Goal: Information Seeking & Learning: Learn about a topic

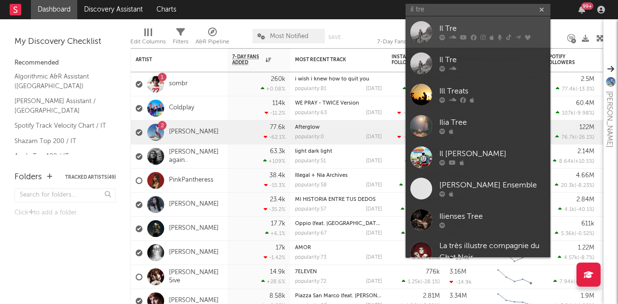
type input "il tre"
click at [458, 27] on div "Il Tre" at bounding box center [492, 29] width 106 height 12
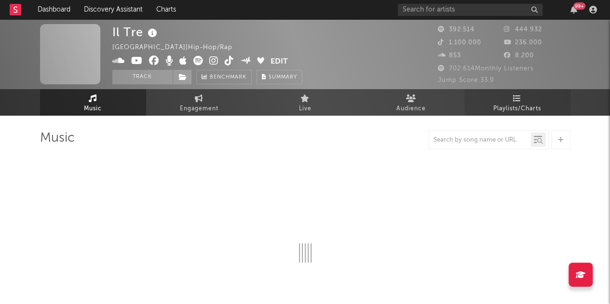
click at [533, 96] on link "Playlists/Charts" at bounding box center [518, 102] width 106 height 27
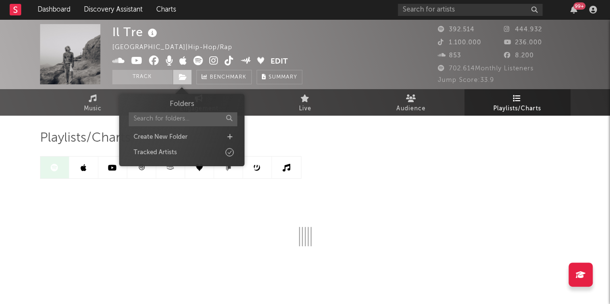
click at [181, 83] on span at bounding box center [182, 77] width 19 height 14
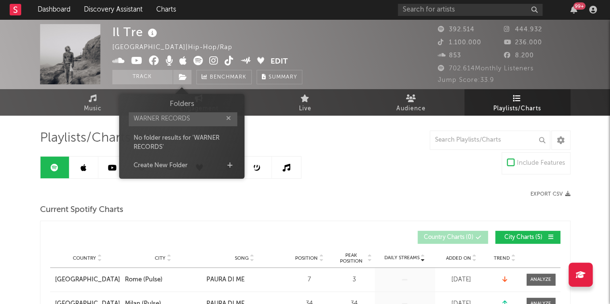
type input "WARNER RECORDS"
click at [194, 176] on div "Folders WARNER RECORDS No folder results for ' WARNER RECORDS ' Create New Fold…" at bounding box center [181, 136] width 125 height 85
click at [195, 165] on div "Create New Folder" at bounding box center [181, 166] width 111 height 13
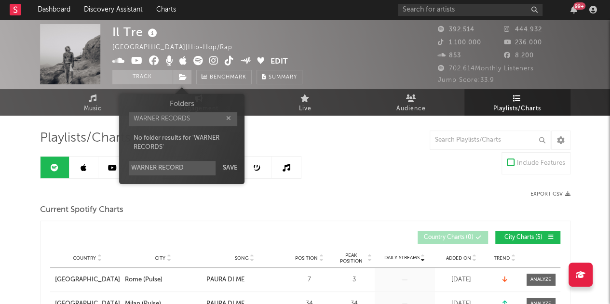
type input "WARNER RECORDS"
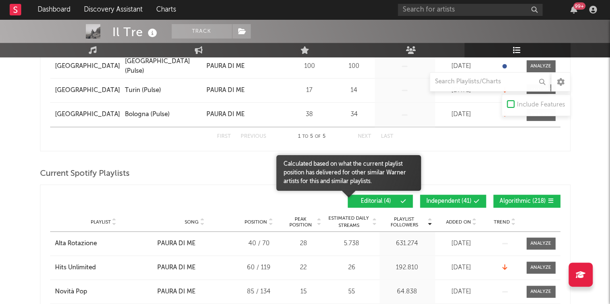
scroll to position [275, 0]
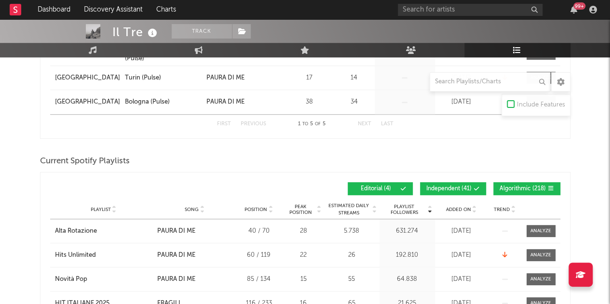
click at [448, 186] on span "Independent ( 41 )" at bounding box center [448, 189] width 45 height 6
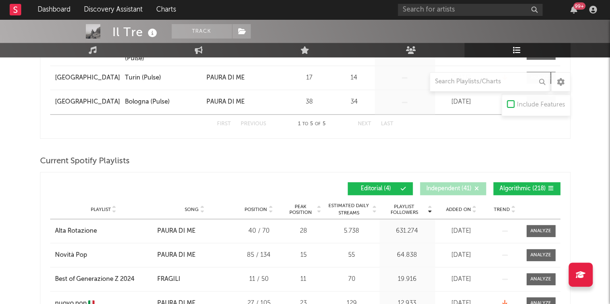
click at [530, 186] on span "Algorithmic ( 218 )" at bounding box center [523, 189] width 46 height 6
click at [455, 207] on span "Added On" at bounding box center [458, 210] width 25 height 6
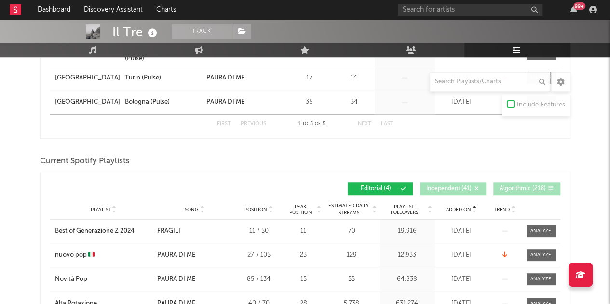
click at [455, 207] on span "Added On" at bounding box center [458, 210] width 25 height 6
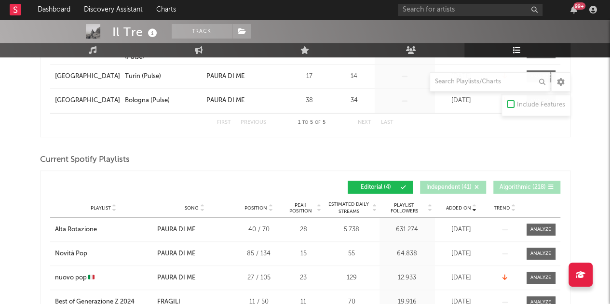
scroll to position [334, 0]
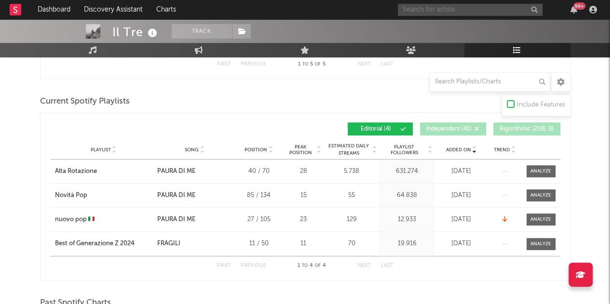
click at [506, 9] on input "text" at bounding box center [470, 10] width 145 height 12
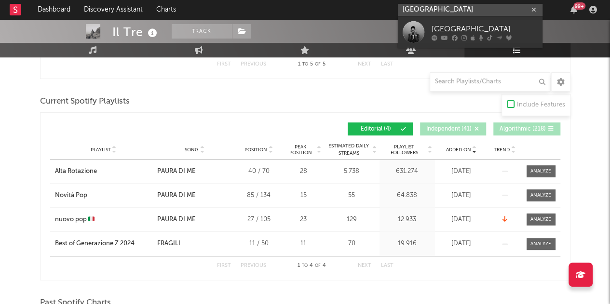
type input "[GEOGRAPHIC_DATA]"
click at [437, 25] on div "[GEOGRAPHIC_DATA]" at bounding box center [485, 29] width 106 height 12
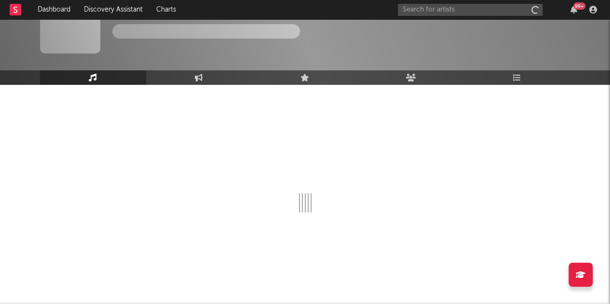
scroll to position [31, 0]
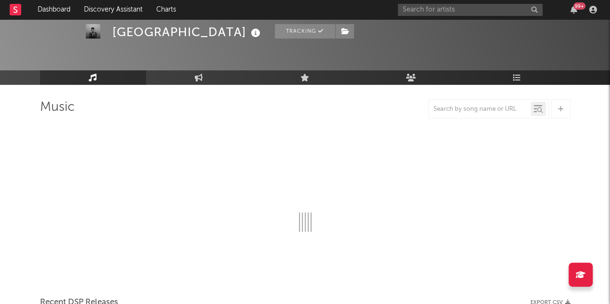
select select "6m"
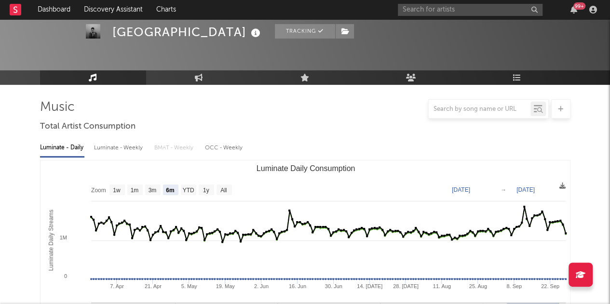
scroll to position [334, 0]
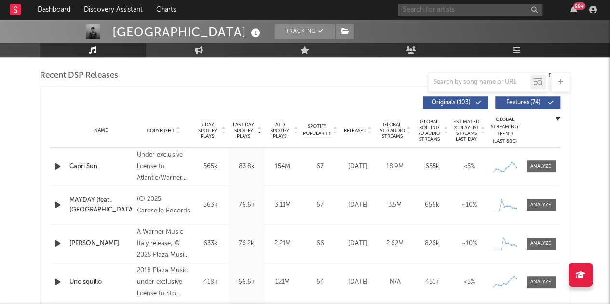
click at [511, 15] on input "text" at bounding box center [470, 10] width 145 height 12
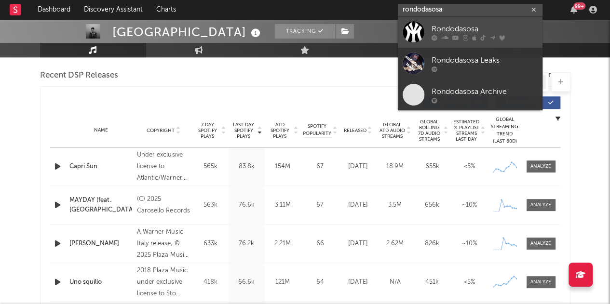
type input "rondodasosa"
click at [440, 25] on div "Rondodasosa" at bounding box center [485, 29] width 106 height 12
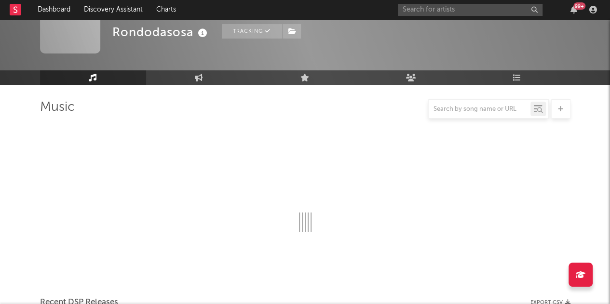
scroll to position [334, 0]
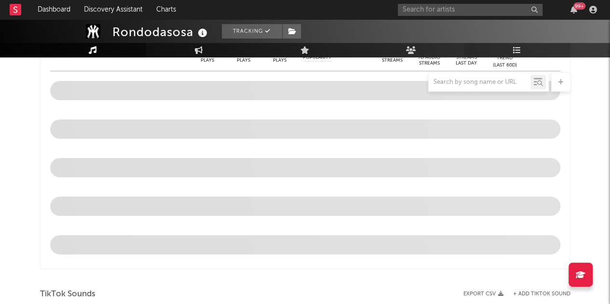
click at [513, 55] on link "Playlists/Charts" at bounding box center [518, 50] width 106 height 14
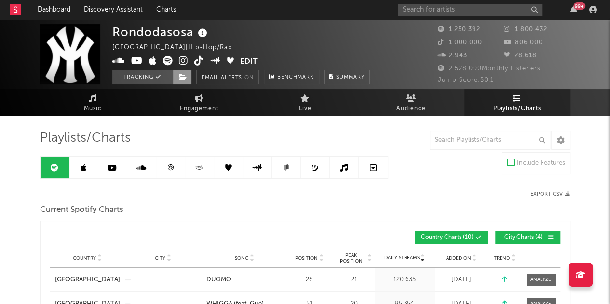
click at [181, 81] on span at bounding box center [182, 77] width 19 height 14
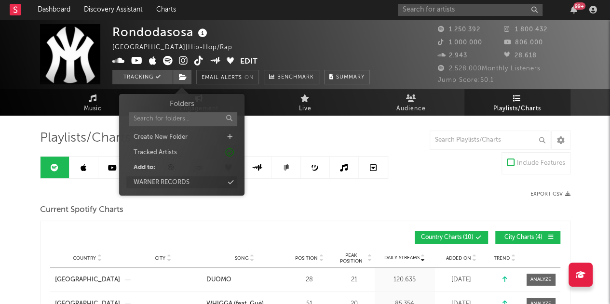
click at [234, 181] on div "WARNER RECORDS" at bounding box center [181, 183] width 111 height 13
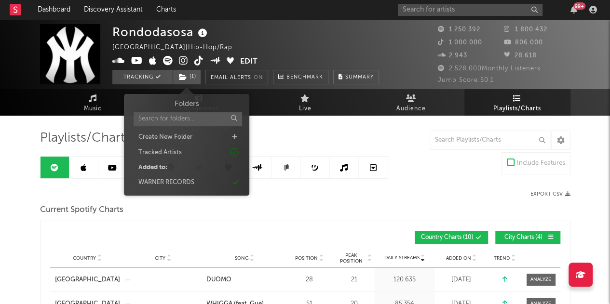
click at [306, 137] on div "Playlists/Charts" at bounding box center [305, 138] width 531 height 16
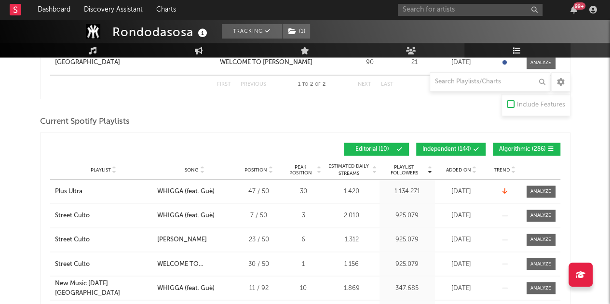
scroll to position [671, 0]
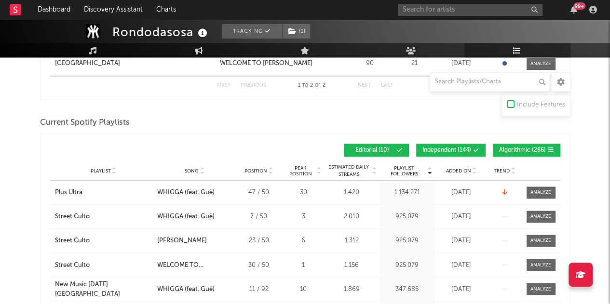
click at [427, 148] on span "Independent ( 144 )" at bounding box center [447, 151] width 49 height 6
click at [509, 144] on button "Algorithmic ( 286 )" at bounding box center [527, 150] width 68 height 13
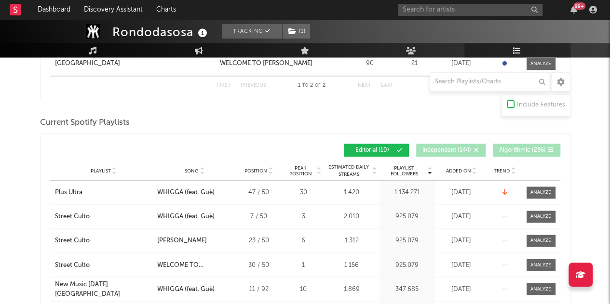
click at [509, 148] on span "Algorithmic ( 286 )" at bounding box center [522, 151] width 47 height 6
click at [456, 177] on div "Playlist City Song Position Peak Position Estimated Daily Streams Playlist Foll…" at bounding box center [305, 171] width 510 height 19
click at [460, 172] on div "Added On" at bounding box center [462, 170] width 48 height 7
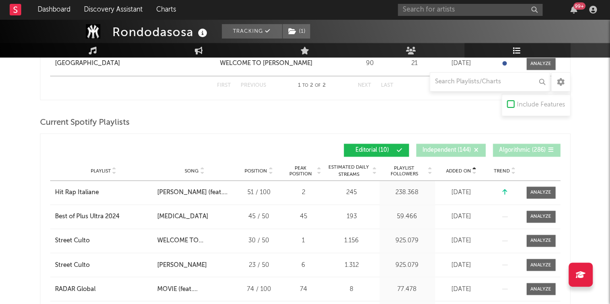
click at [460, 172] on div "Added On" at bounding box center [462, 170] width 48 height 7
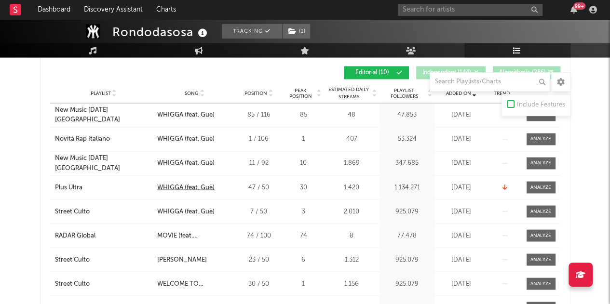
scroll to position [748, 0]
click at [500, 13] on input "text" at bounding box center [470, 10] width 145 height 12
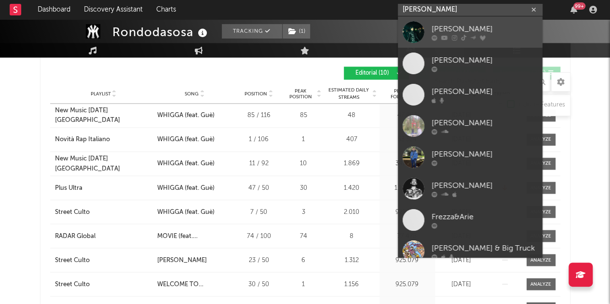
type input "[PERSON_NAME]"
click at [453, 27] on div "[PERSON_NAME]" at bounding box center [485, 29] width 106 height 12
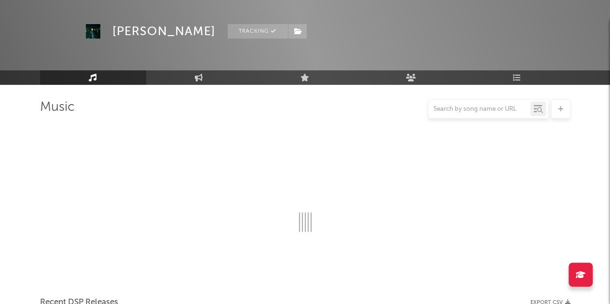
scroll to position [748, 0]
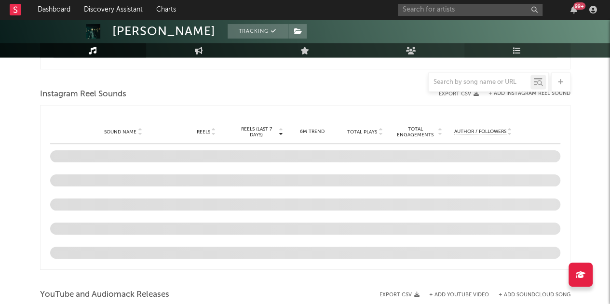
click at [530, 48] on link "Playlists/Charts" at bounding box center [518, 50] width 106 height 14
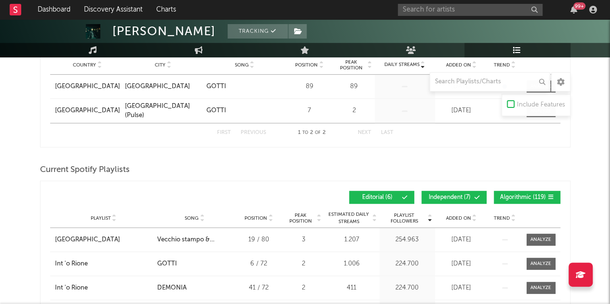
scroll to position [188, 0]
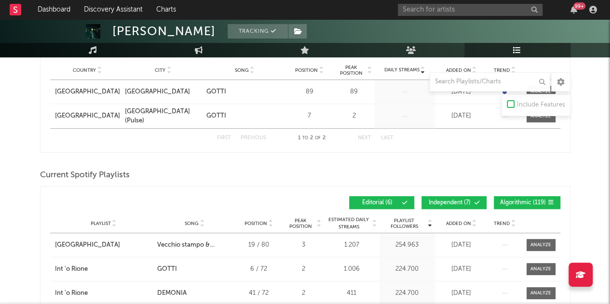
click at [467, 204] on span "Independent ( 7 )" at bounding box center [450, 203] width 44 height 6
click at [515, 210] on div "Playlist Followers Playlist Song Position Peak Position Playlist Followers Adde…" at bounding box center [305, 203] width 510 height 23
click at [518, 200] on span "Algorithmic ( 119 )" at bounding box center [523, 203] width 46 height 6
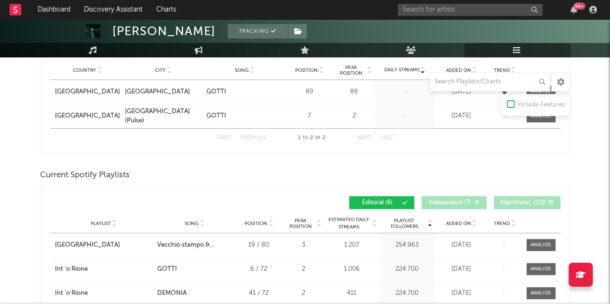
click at [463, 221] on span "Added On" at bounding box center [458, 224] width 25 height 6
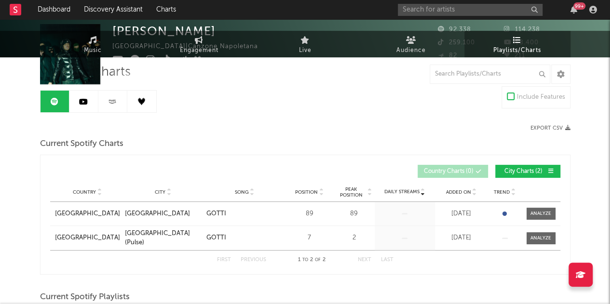
scroll to position [0, 0]
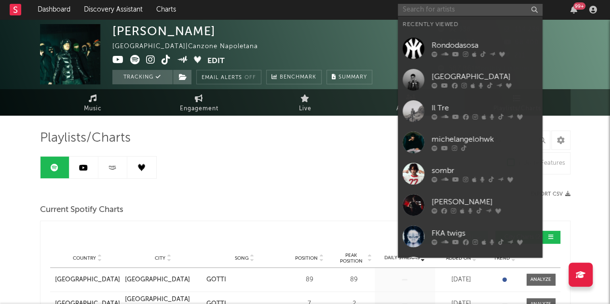
click at [424, 9] on input "text" at bounding box center [470, 10] width 145 height 12
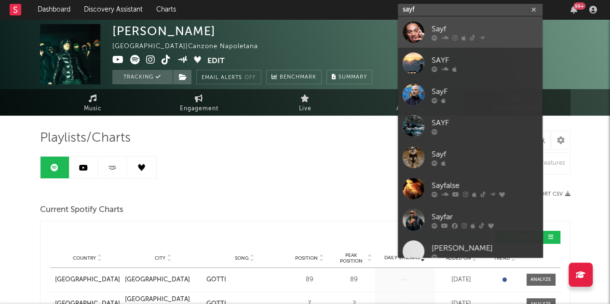
type input "sayf"
click at [452, 29] on div "Sayf" at bounding box center [485, 29] width 106 height 12
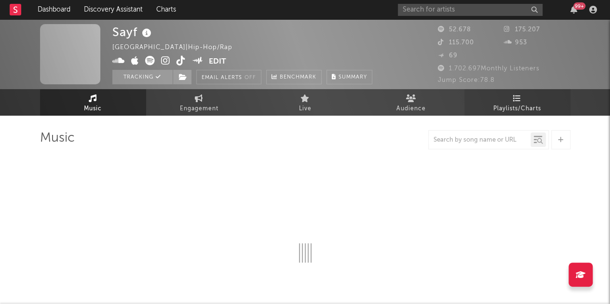
click at [535, 107] on span "Playlists/Charts" at bounding box center [518, 109] width 48 height 12
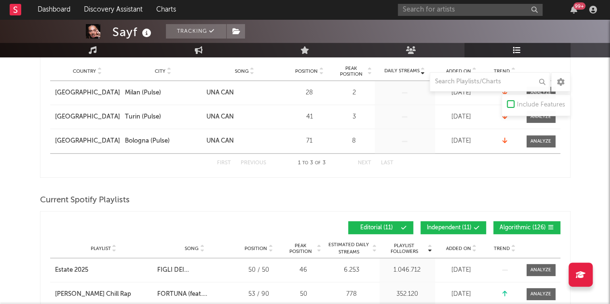
scroll to position [211, 0]
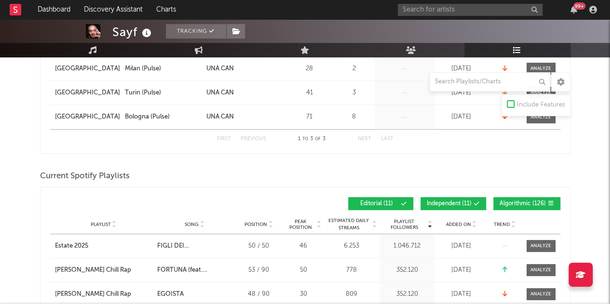
click at [467, 201] on span "Independent ( 11 )" at bounding box center [449, 204] width 45 height 6
click at [504, 205] on span "Algorithmic ( 126 )" at bounding box center [523, 204] width 46 height 6
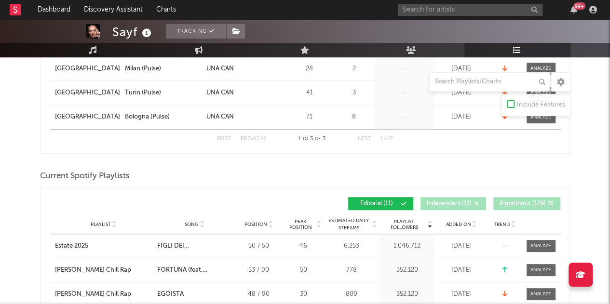
click at [454, 224] on span "Added On" at bounding box center [458, 225] width 25 height 6
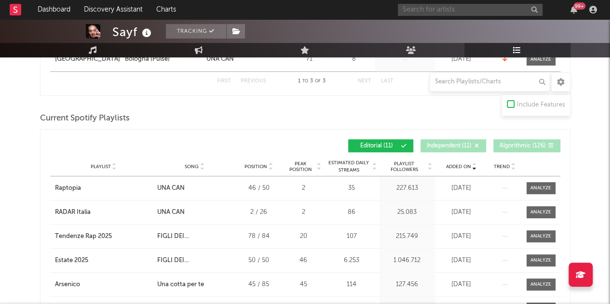
click at [469, 10] on input "text" at bounding box center [470, 10] width 145 height 12
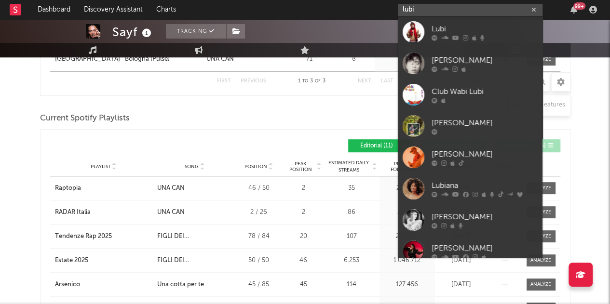
type input "lubi"
click at [467, 26] on div "Lubi" at bounding box center [485, 29] width 106 height 12
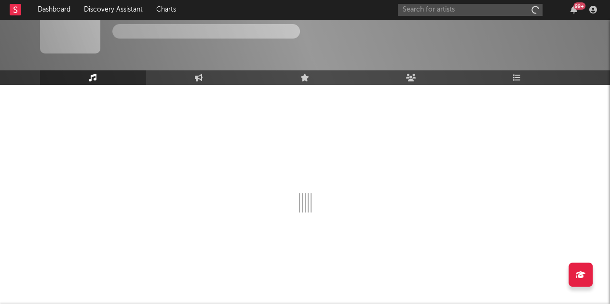
scroll to position [31, 0]
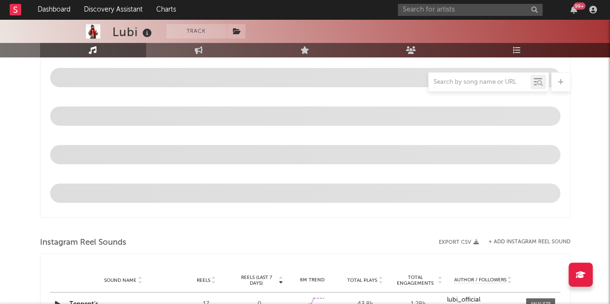
select select "6m"
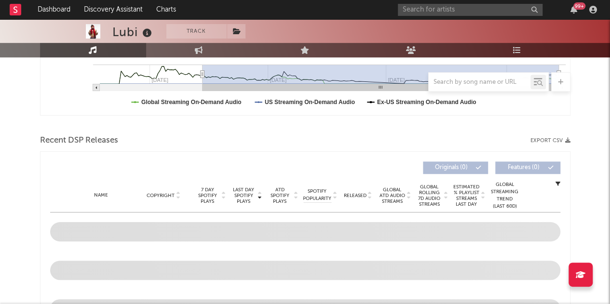
scroll to position [306, 0]
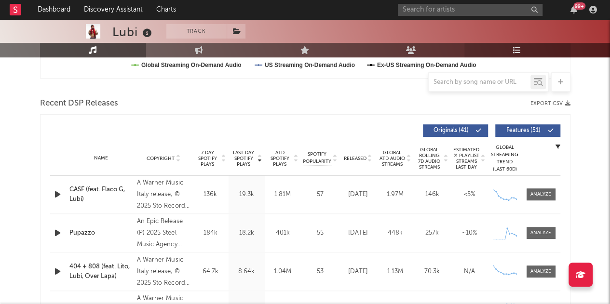
click at [510, 55] on link "Playlists/Charts" at bounding box center [518, 50] width 106 height 14
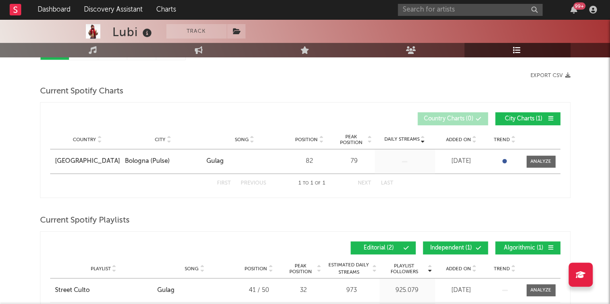
scroll to position [143, 0]
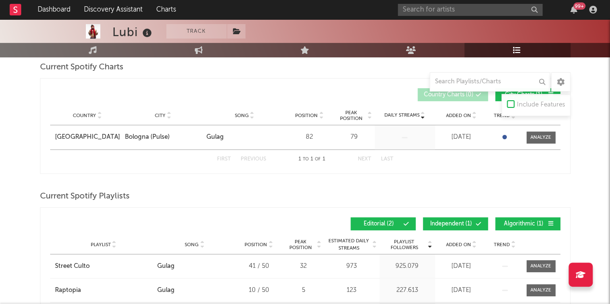
click at [476, 221] on icon at bounding box center [479, 224] width 6 height 6
click at [517, 227] on button "Algorithmic ( 1 )" at bounding box center [527, 224] width 65 height 13
click at [467, 238] on div "Playlist City Song Position Peak Position Estimated Daily Streams Playlist Foll…" at bounding box center [305, 244] width 510 height 19
click at [466, 241] on div "Added On" at bounding box center [462, 244] width 48 height 7
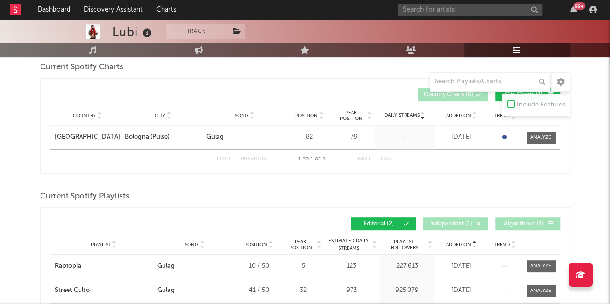
click at [466, 242] on span "Added On" at bounding box center [458, 245] width 25 height 6
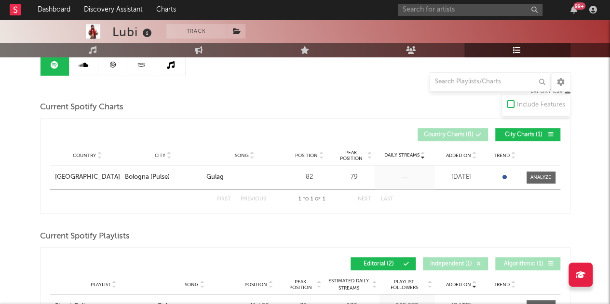
scroll to position [105, 0]
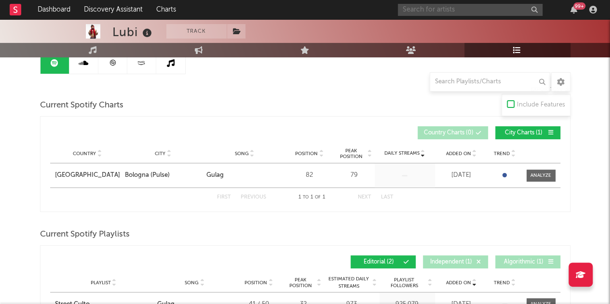
click at [513, 11] on input "text" at bounding box center [470, 10] width 145 height 12
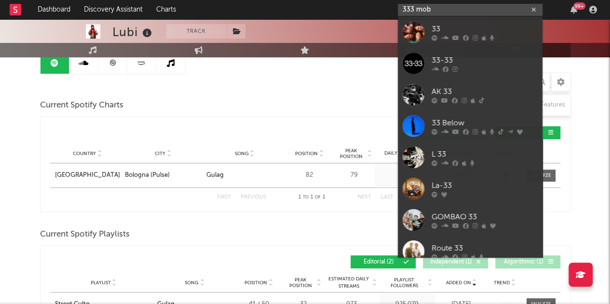
click at [417, 8] on input "333 mob" at bounding box center [470, 10] width 145 height 12
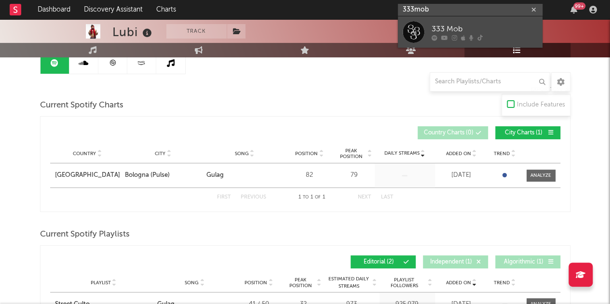
type input "333mob"
click at [459, 23] on div "333 Mob" at bounding box center [485, 29] width 106 height 12
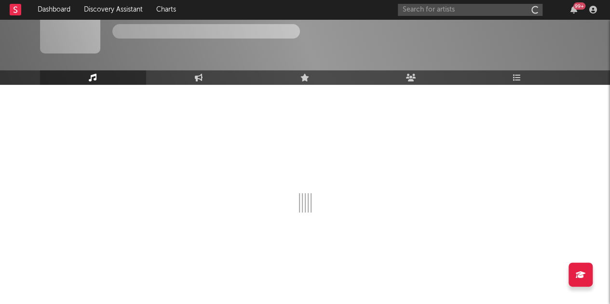
scroll to position [31, 0]
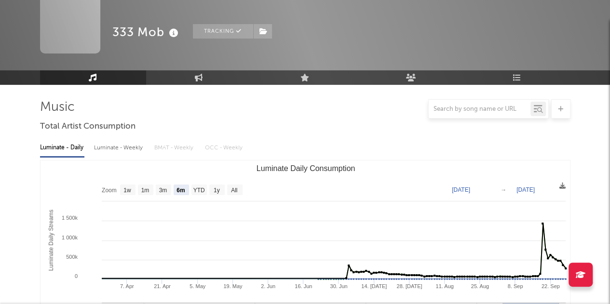
select select "6m"
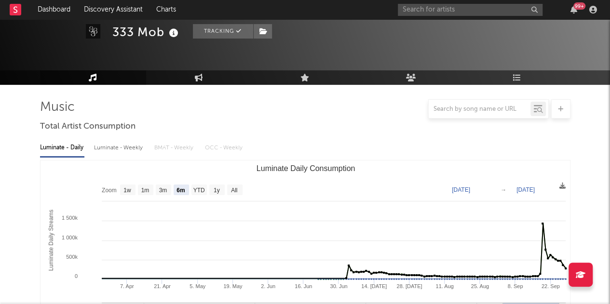
click at [501, 41] on div at bounding box center [305, 36] width 610 height 96
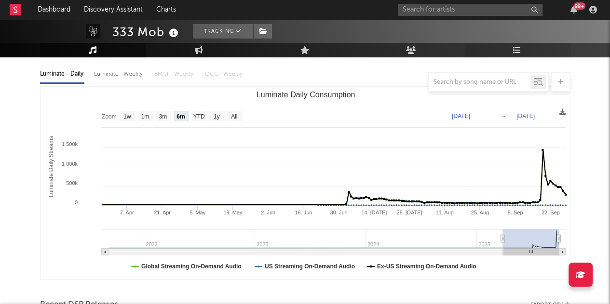
click at [508, 48] on link "Playlists/Charts" at bounding box center [518, 50] width 106 height 14
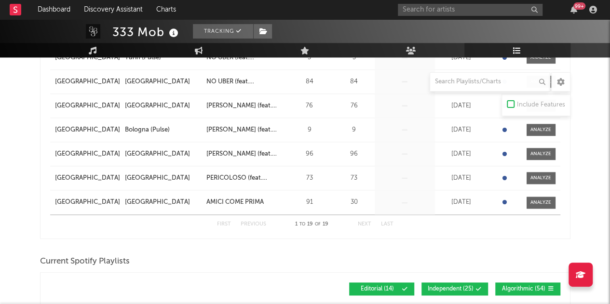
scroll to position [512, 0]
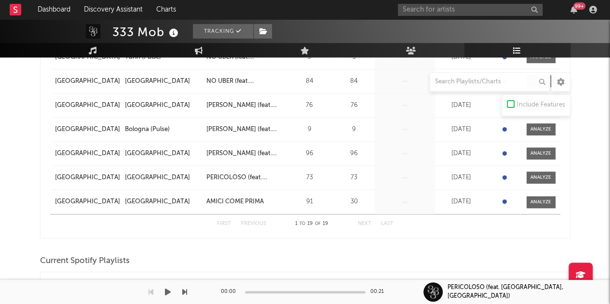
click at [450, 289] on div "PERICOLOSO (feat. [GEOGRAPHIC_DATA], [GEOGRAPHIC_DATA])" at bounding box center [517, 292] width 187 height 24
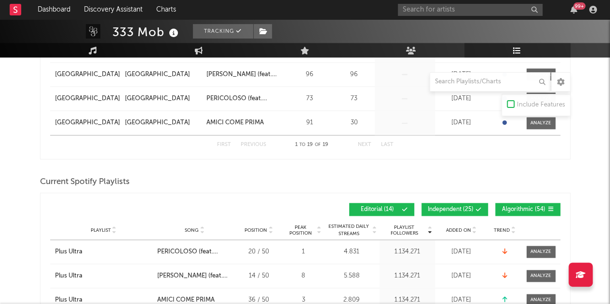
scroll to position [618, 0]
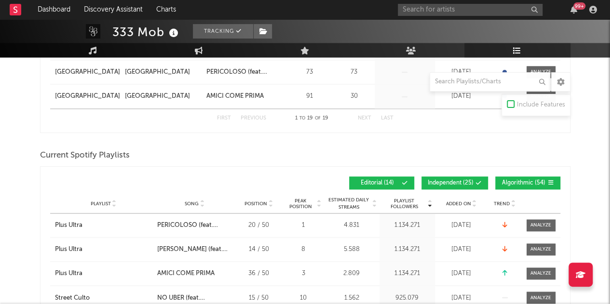
click at [474, 178] on button "Independent ( 25 )" at bounding box center [455, 183] width 67 height 13
click at [511, 180] on span "Algorithmic ( 54 )" at bounding box center [524, 183] width 44 height 6
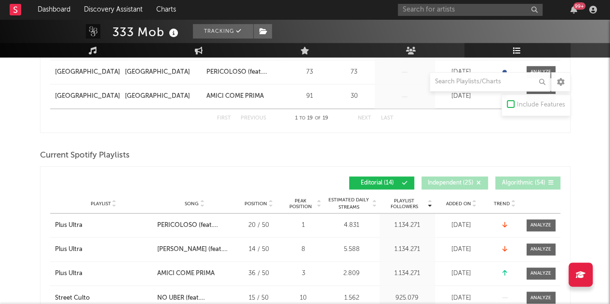
click at [462, 197] on div "Playlist City Song Position Peak Position Estimated Daily Streams Playlist Foll…" at bounding box center [305, 203] width 510 height 19
click at [462, 201] on span "Added On" at bounding box center [458, 204] width 25 height 6
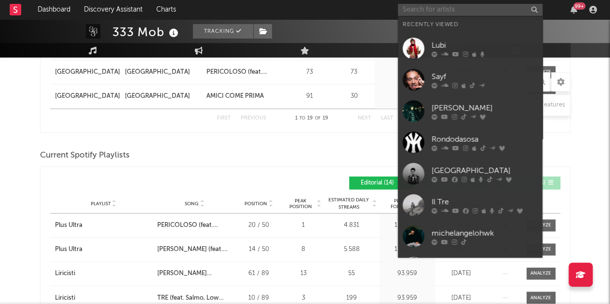
click at [431, 11] on input "text" at bounding box center [470, 10] width 145 height 12
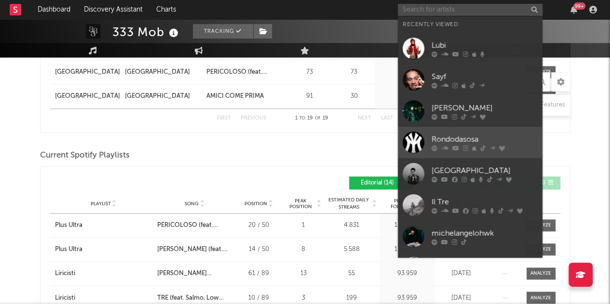
scroll to position [36, 0]
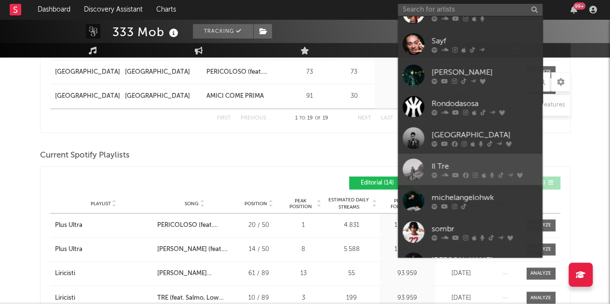
click at [440, 159] on link "Il Tre" at bounding box center [470, 169] width 145 height 31
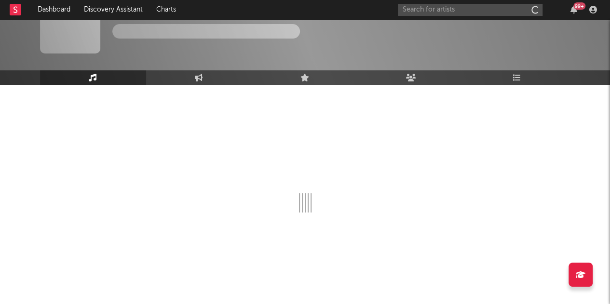
scroll to position [31, 0]
select select "6m"
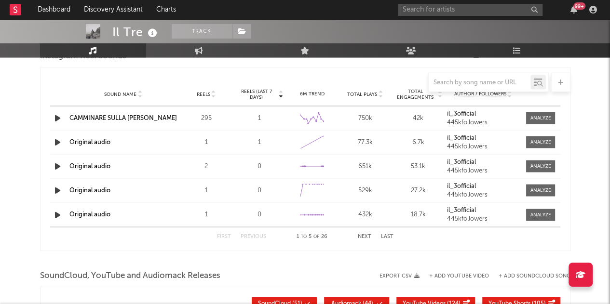
scroll to position [1170, 0]
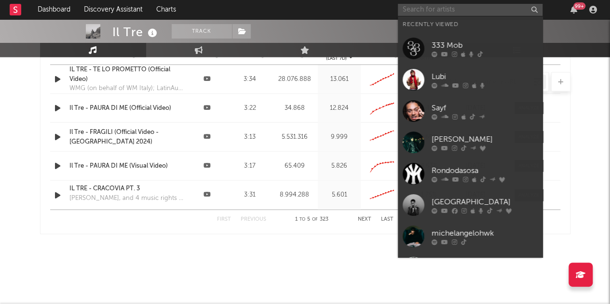
click at [512, 13] on input "text" at bounding box center [470, 10] width 145 height 12
type input "b"
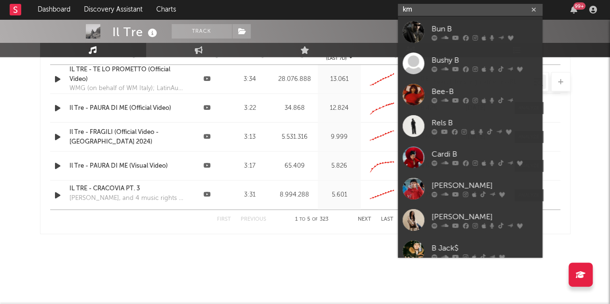
type input "k"
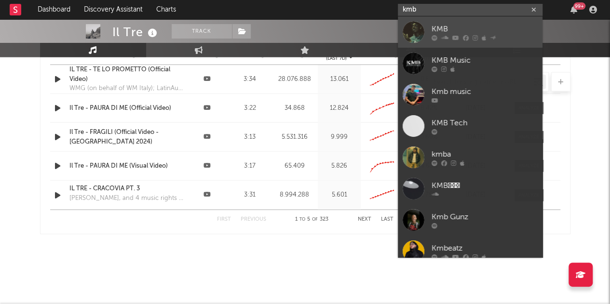
type input "kmb"
click at [445, 24] on div "KMB" at bounding box center [485, 29] width 106 height 12
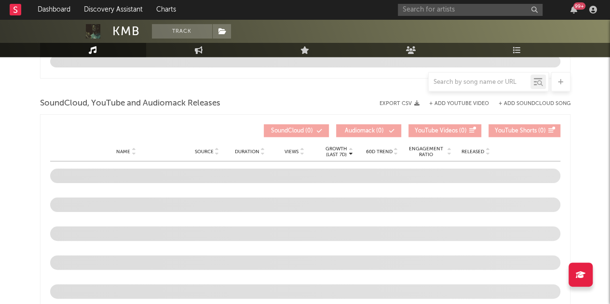
scroll to position [940, 0]
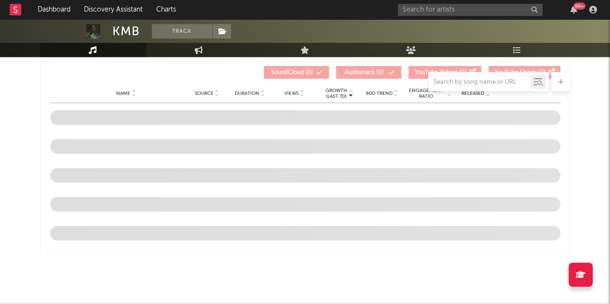
select select "6m"
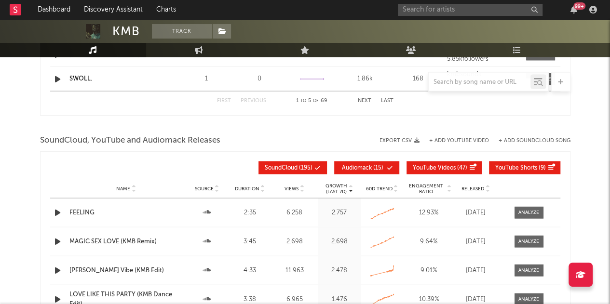
scroll to position [1073, 0]
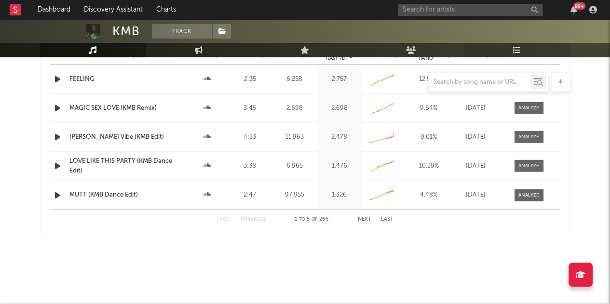
click at [534, 49] on link "Playlists/Charts" at bounding box center [518, 50] width 106 height 14
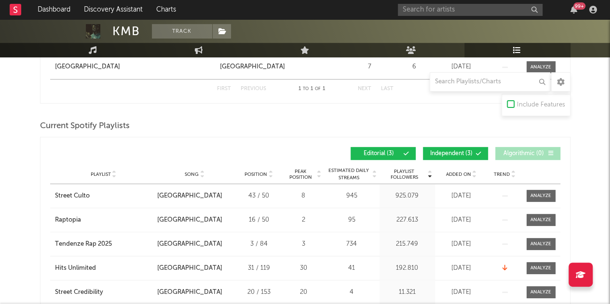
scroll to position [215, 0]
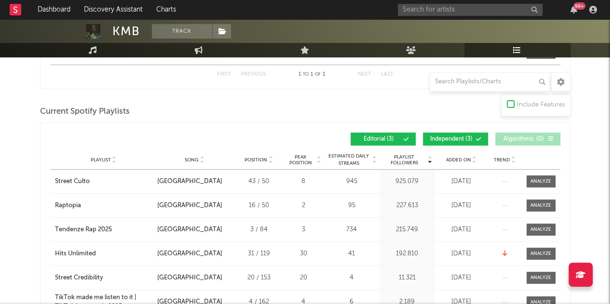
click at [446, 138] on span "Independent ( 3 )" at bounding box center [451, 140] width 44 height 6
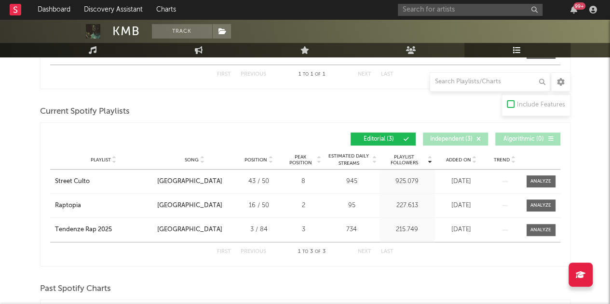
click at [469, 159] on span "Added On" at bounding box center [458, 160] width 25 height 6
click at [465, 160] on span "Added On" at bounding box center [458, 160] width 25 height 6
click at [471, 159] on div at bounding box center [474, 159] width 6 height 7
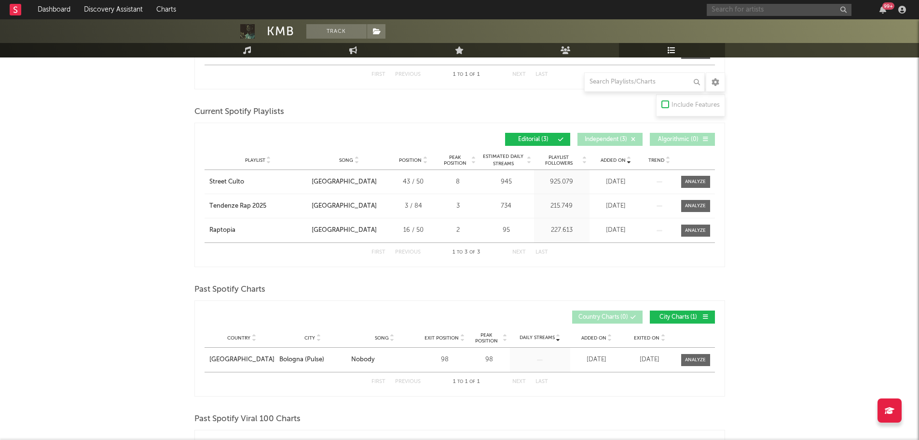
click at [617, 7] on input "text" at bounding box center [779, 10] width 145 height 12
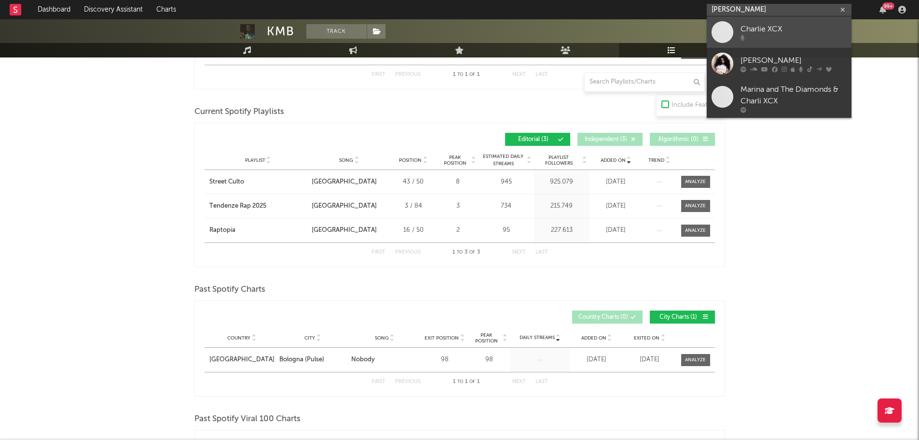
type input "[PERSON_NAME]"
click at [617, 31] on div "Charlie XCX" at bounding box center [794, 29] width 106 height 12
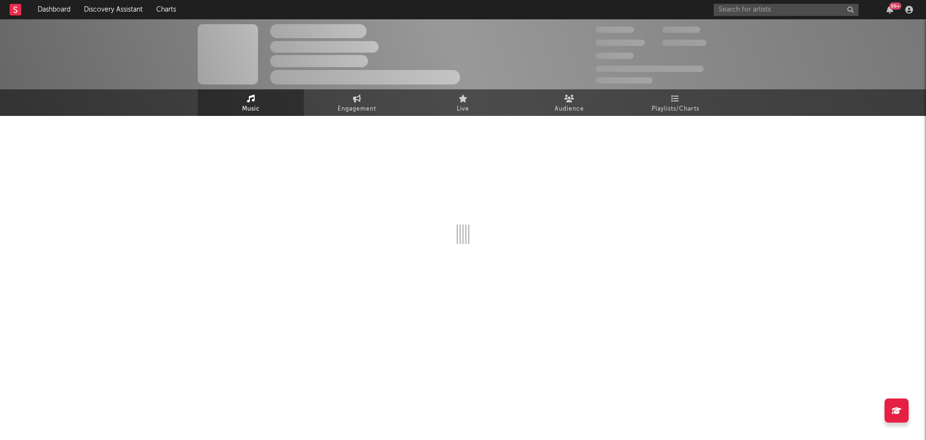
select select "1w"
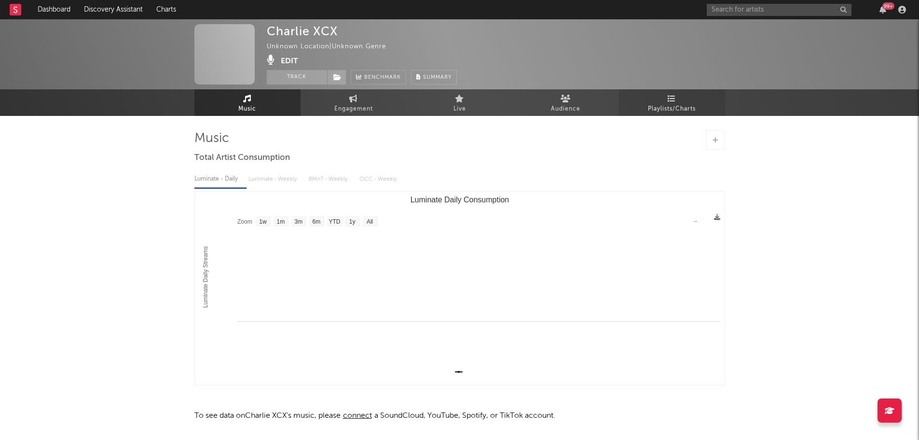
click at [617, 109] on span "Playlists/Charts" at bounding box center [672, 109] width 48 height 12
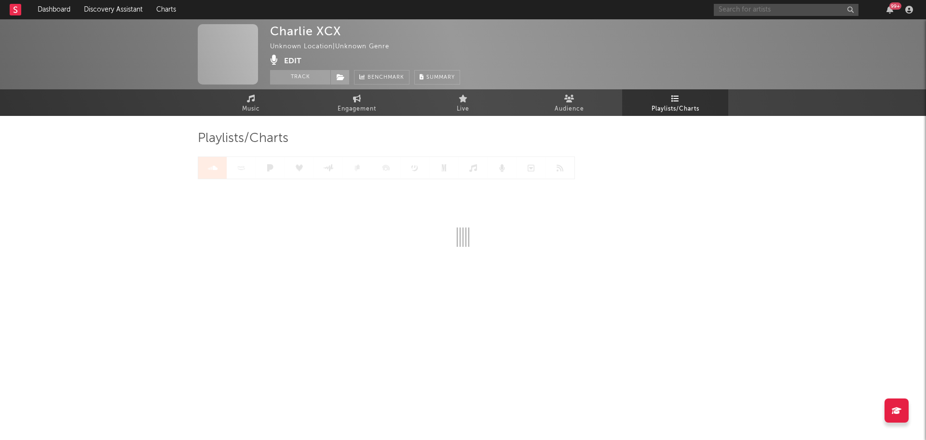
click at [617, 9] on input "text" at bounding box center [786, 10] width 145 height 12
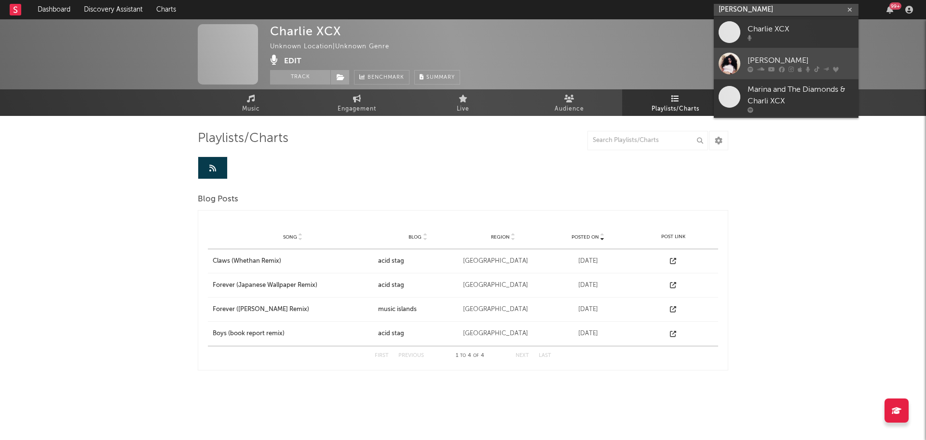
type input "[PERSON_NAME]"
click at [617, 56] on div "[PERSON_NAME]" at bounding box center [801, 61] width 106 height 12
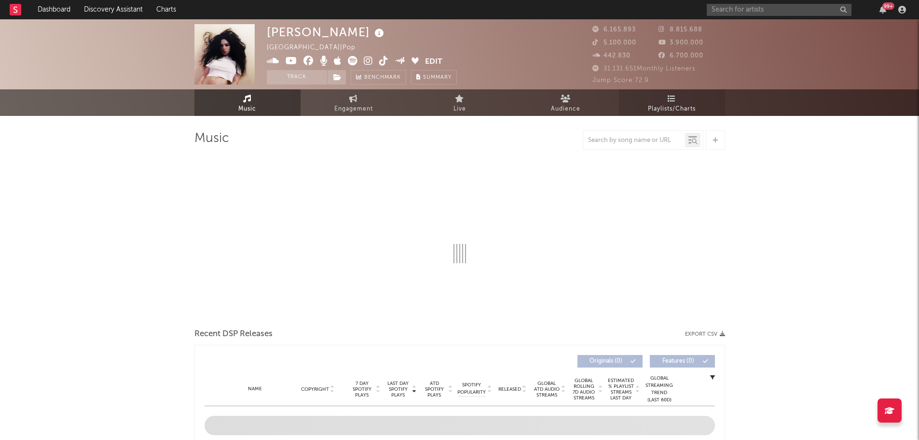
select select "6m"
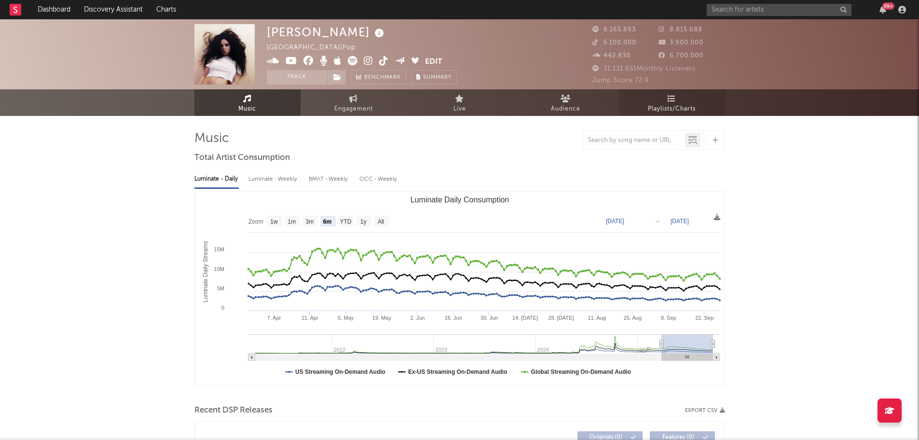
select select "6m"
click at [617, 107] on span "Playlists/Charts" at bounding box center [672, 109] width 48 height 12
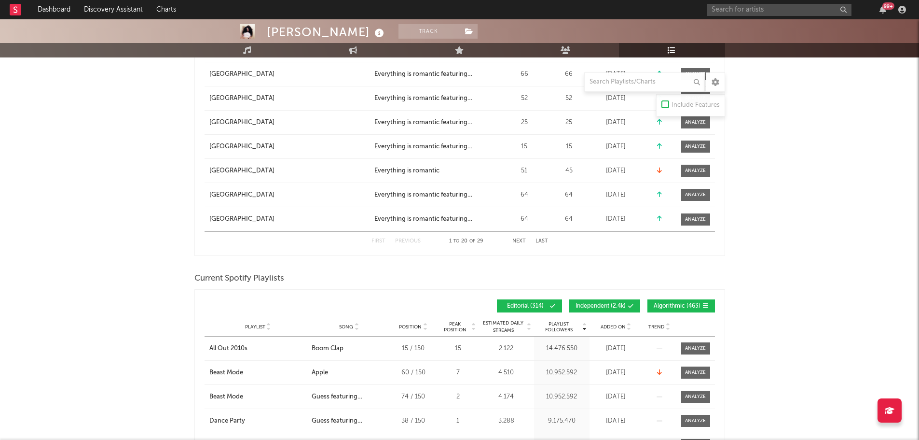
scroll to position [1061, 0]
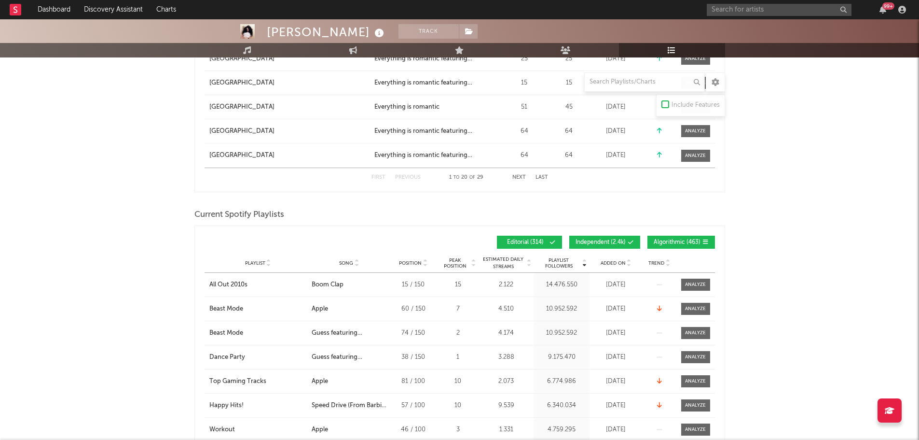
click at [613, 237] on button "Independent ( 2.4k )" at bounding box center [604, 241] width 71 height 13
click at [617, 241] on span "Algorithmic ( 463 )" at bounding box center [677, 242] width 47 height 6
click at [612, 261] on span "Added On" at bounding box center [613, 263] width 25 height 6
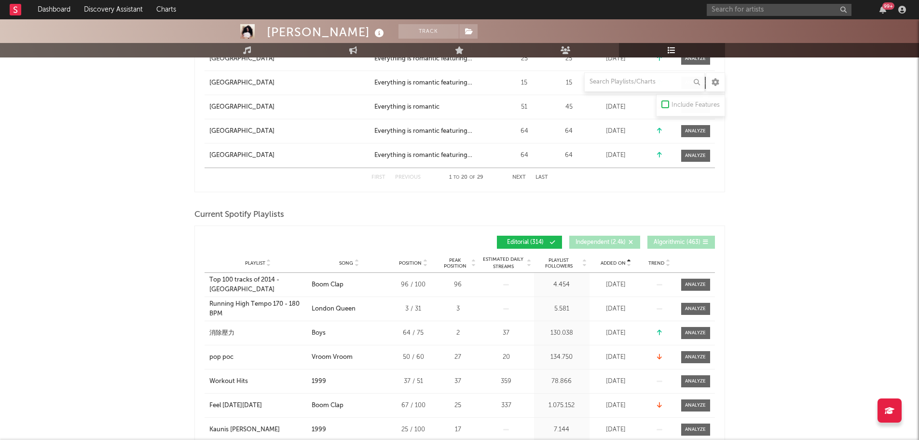
click at [613, 261] on span "Added On" at bounding box center [613, 263] width 25 height 6
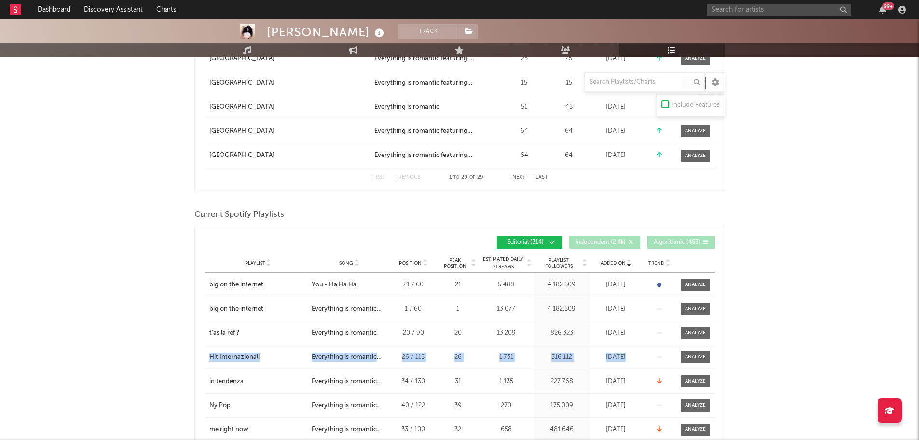
drag, startPoint x: 644, startPoint y: 357, endPoint x: 181, endPoint y: 356, distance: 462.7
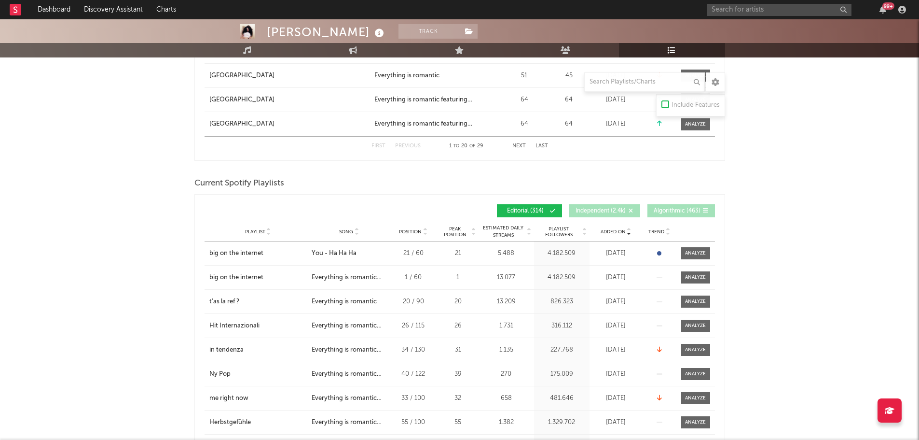
scroll to position [1110, 0]
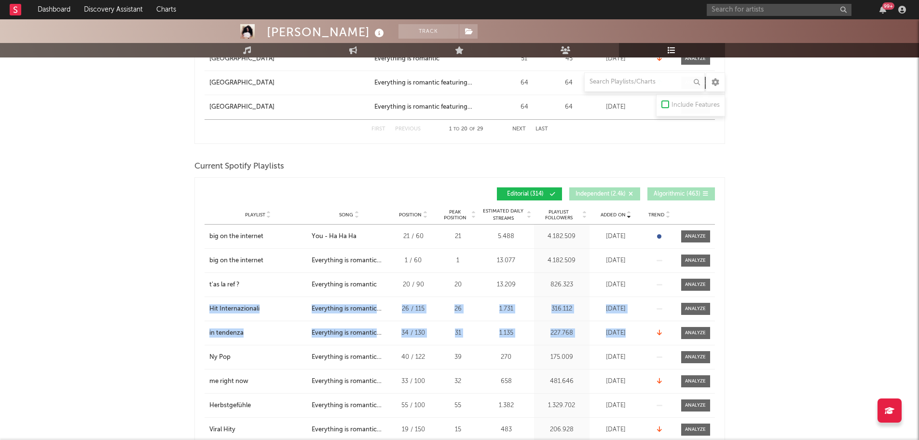
drag, startPoint x: 198, startPoint y: 302, endPoint x: 644, endPoint y: 342, distance: 448.1
drag, startPoint x: 218, startPoint y: 315, endPoint x: 194, endPoint y: 315, distance: 24.1
click at [218, 304] on div "Playlist Hit Internazionali City Song Everything is romantic featuring [PERSON_…" at bounding box center [460, 309] width 510 height 24
drag, startPoint x: 206, startPoint y: 305, endPoint x: 281, endPoint y: 329, distance: 78.6
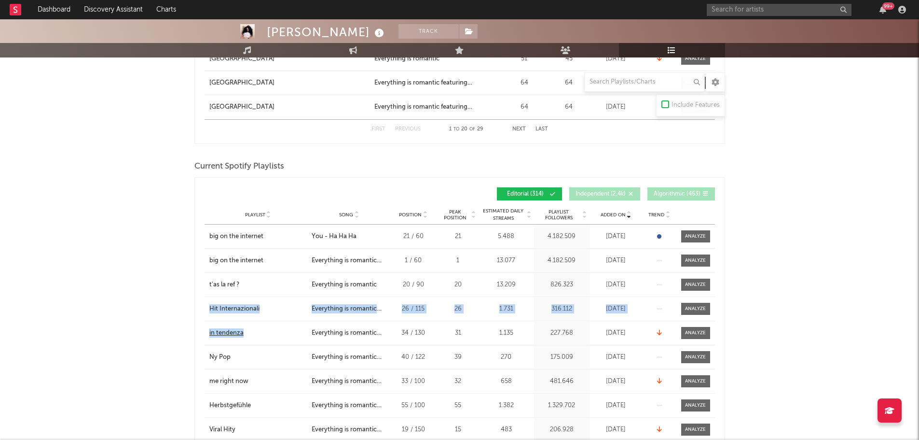
click at [276, 304] on div "in tendenza" at bounding box center [257, 333] width 97 height 10
click at [617, 9] on input "text" at bounding box center [779, 10] width 145 height 12
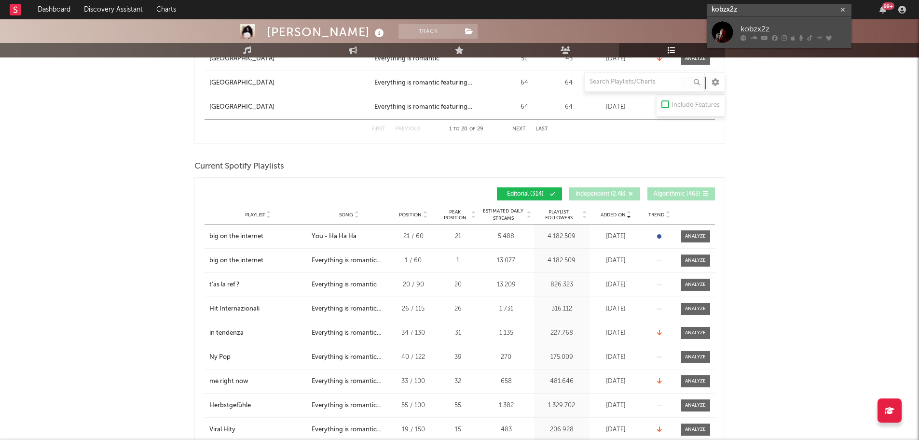
type input "kobzx2z"
drag, startPoint x: 775, startPoint y: 24, endPoint x: 41, endPoint y: 188, distance: 752.9
click at [617, 24] on div "kobzx2z" at bounding box center [794, 29] width 106 height 12
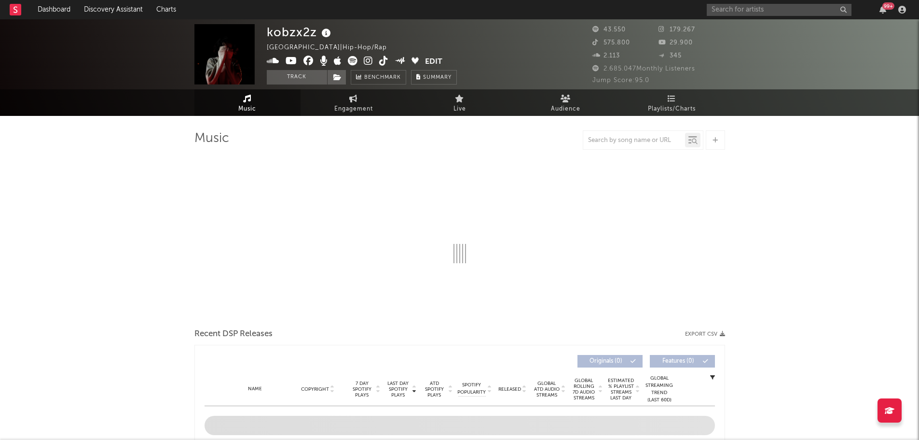
select select "6m"
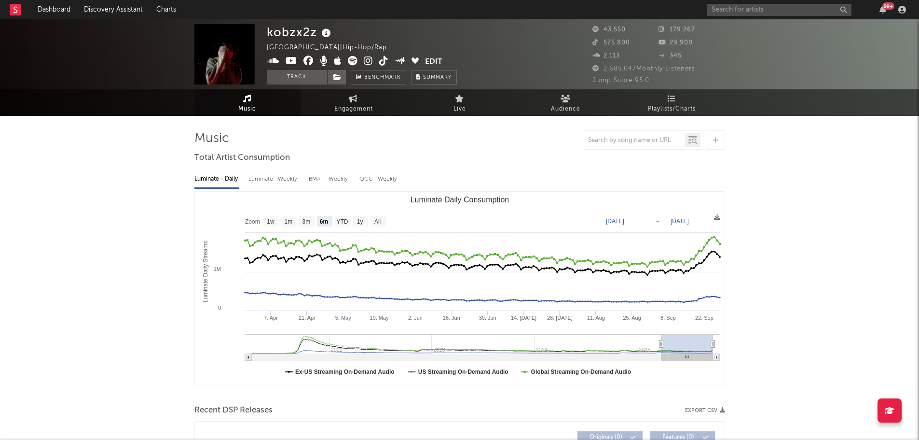
select select "6m"
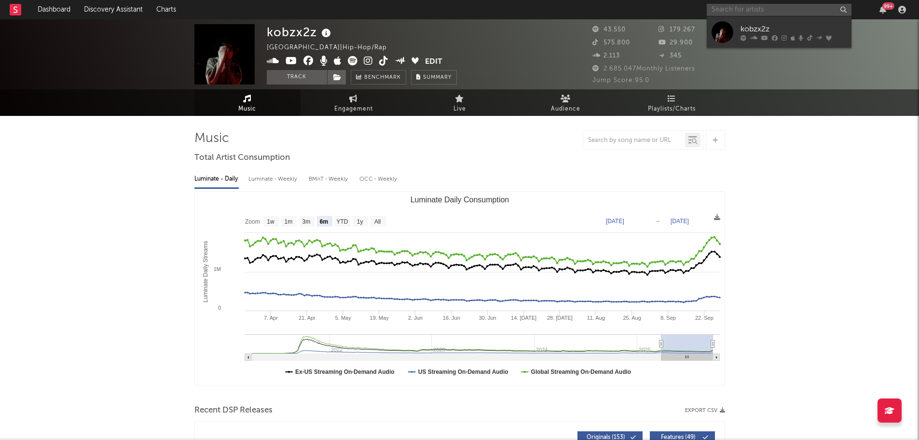
click at [617, 4] on input "text" at bounding box center [779, 10] width 145 height 12
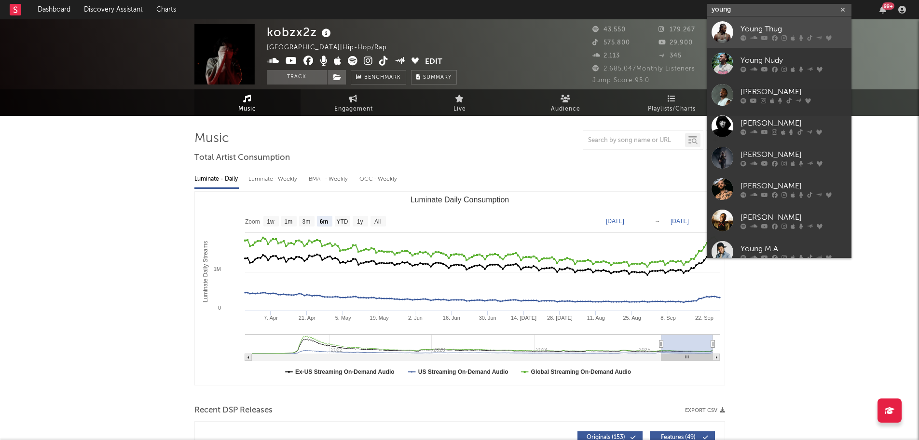
type input "young"
drag, startPoint x: 783, startPoint y: 27, endPoint x: 698, endPoint y: 124, distance: 128.5
click at [617, 27] on div "Young Thug" at bounding box center [794, 29] width 106 height 12
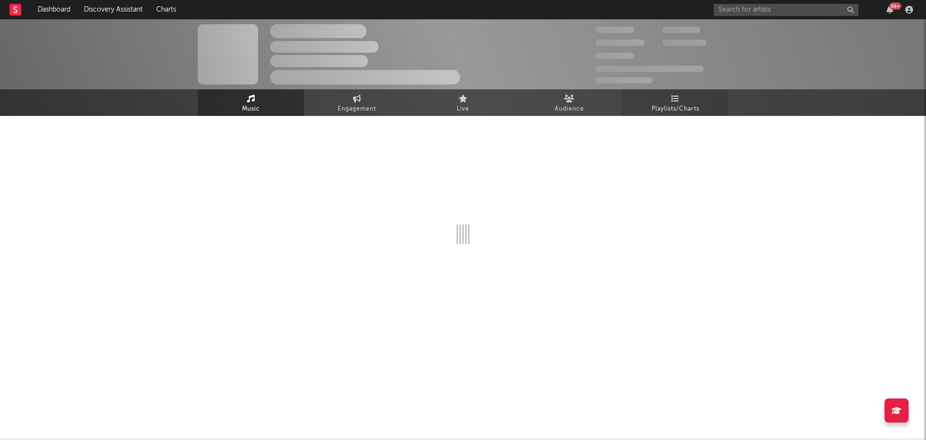
click at [617, 107] on span "Playlists/Charts" at bounding box center [676, 109] width 48 height 12
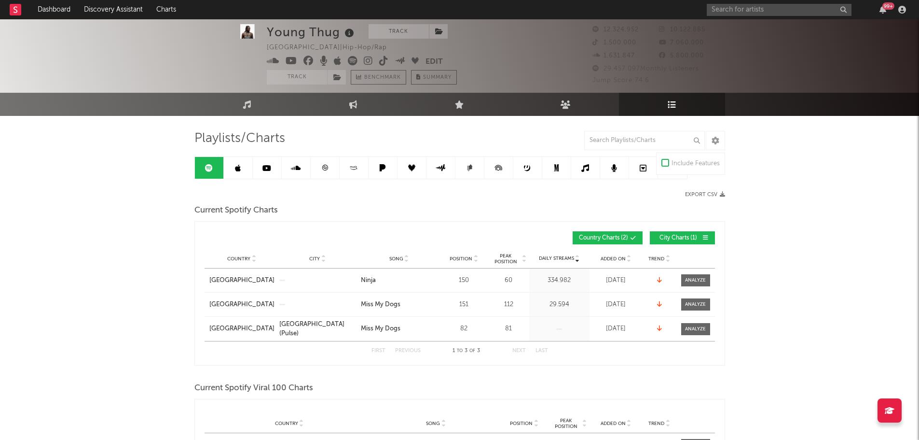
scroll to position [193, 0]
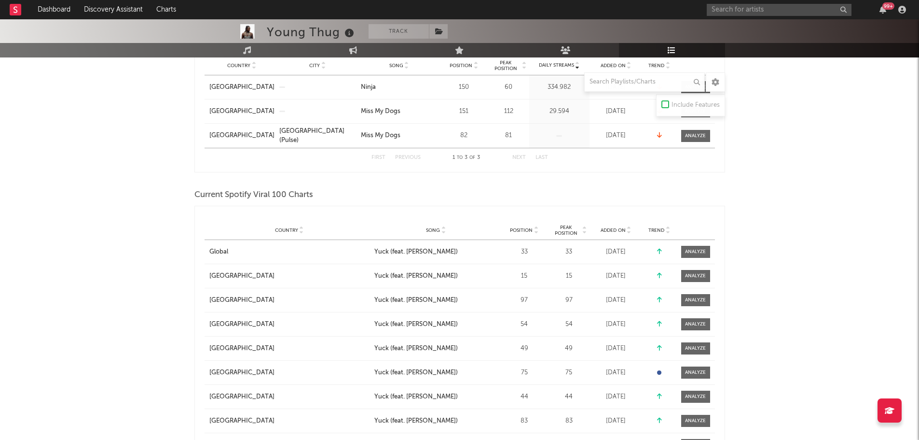
click at [611, 230] on span "Added On" at bounding box center [613, 230] width 25 height 6
click at [616, 228] on span "Added On" at bounding box center [613, 230] width 25 height 6
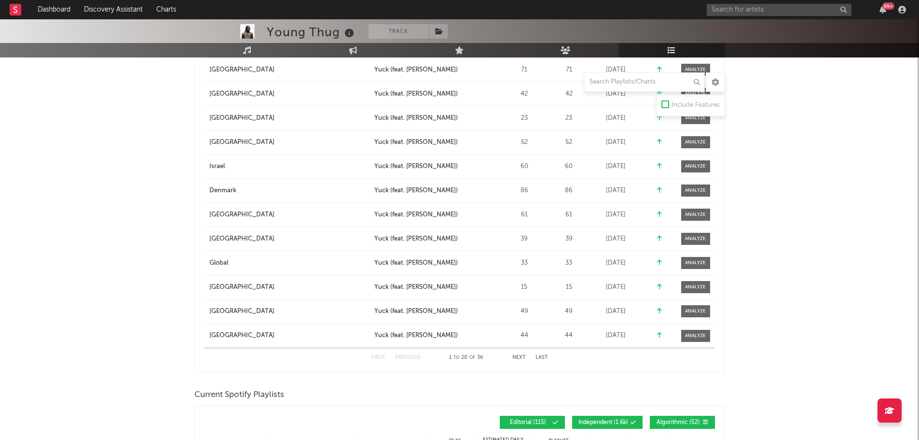
scroll to position [724, 0]
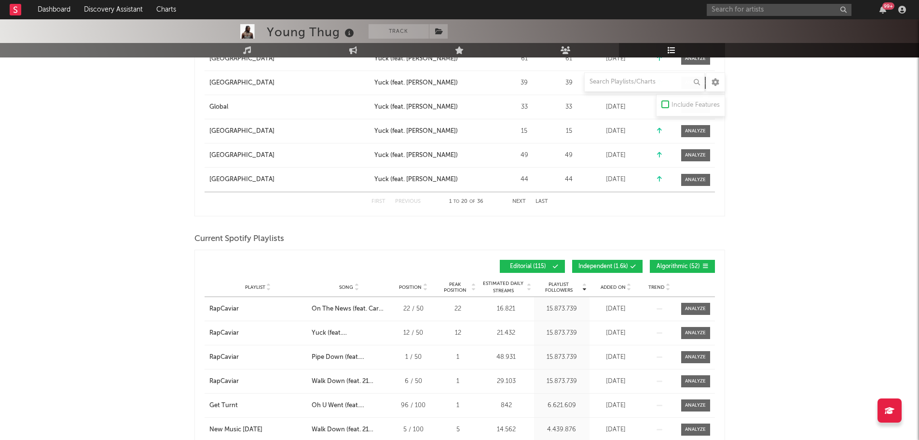
click at [612, 258] on div "Playlist Followers Playlist Song Position Peak Position Playlist Followers Adde…" at bounding box center [460, 266] width 510 height 23
click at [617, 260] on button "Independent ( 1.6k )" at bounding box center [607, 266] width 70 height 13
click at [617, 261] on button "Algorithmic ( 52 )" at bounding box center [682, 266] width 65 height 13
click at [617, 288] on span "Added On" at bounding box center [613, 287] width 25 height 6
click at [617, 287] on span "Added On" at bounding box center [613, 287] width 25 height 6
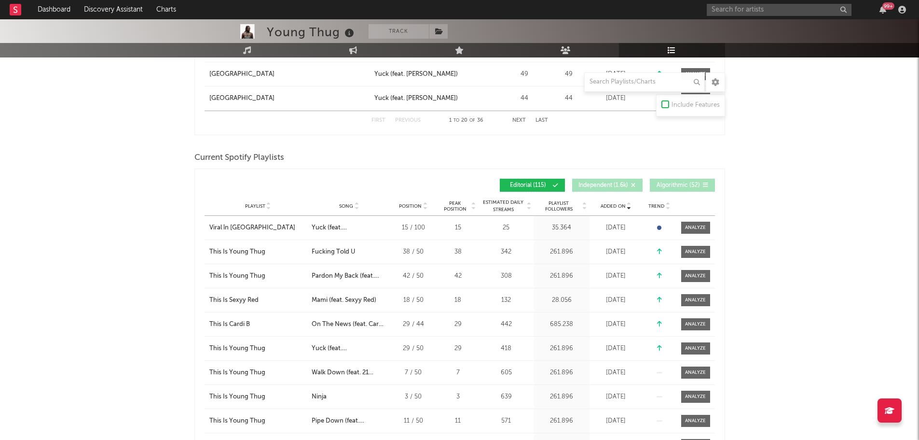
scroll to position [772, 0]
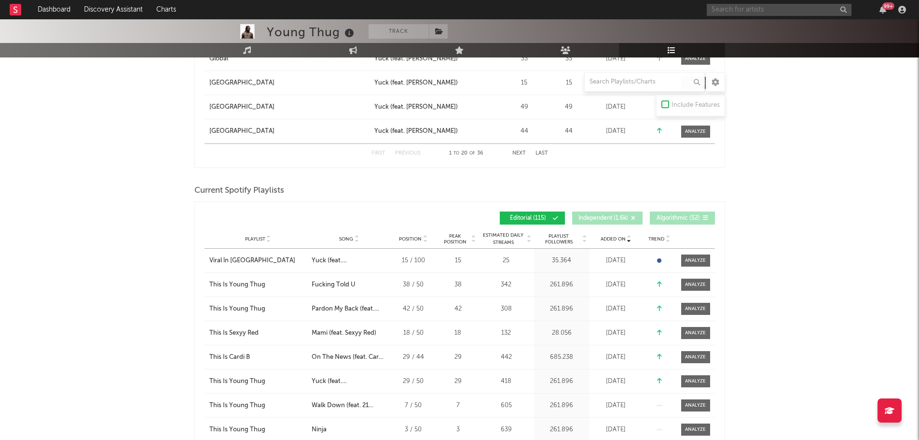
click at [617, 8] on input "text" at bounding box center [779, 10] width 145 height 12
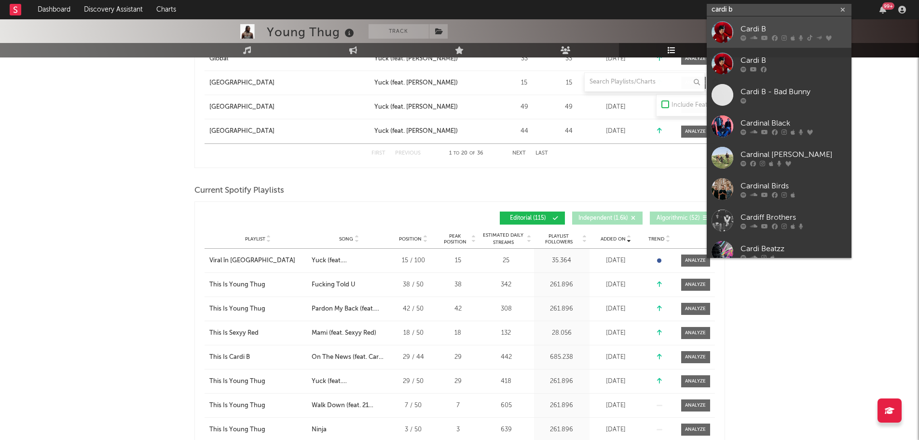
type input "cardi b"
click at [617, 29] on div "Cardi B" at bounding box center [794, 29] width 106 height 12
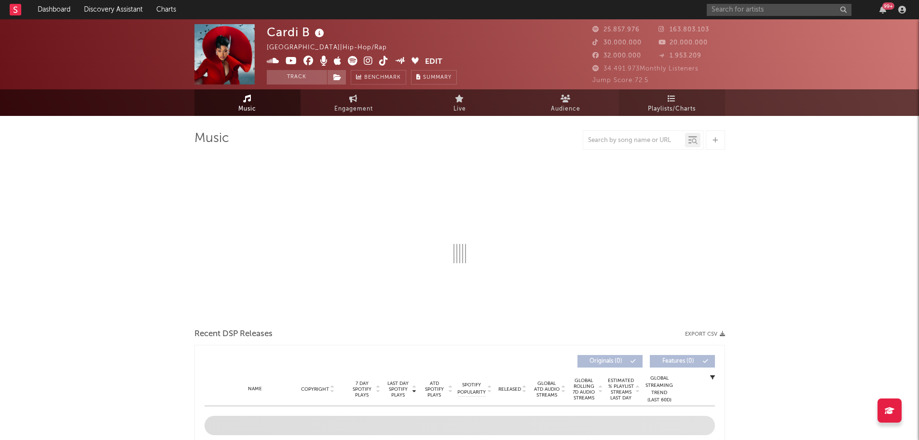
click at [617, 100] on link "Playlists/Charts" at bounding box center [672, 102] width 106 height 27
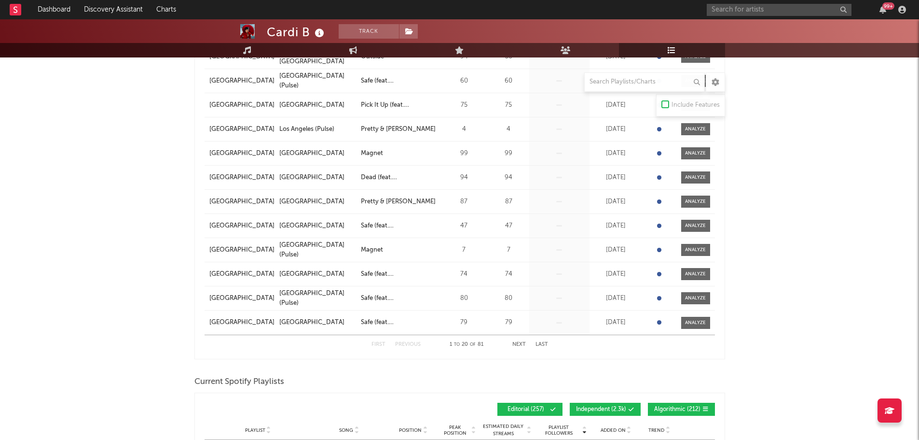
scroll to position [627, 0]
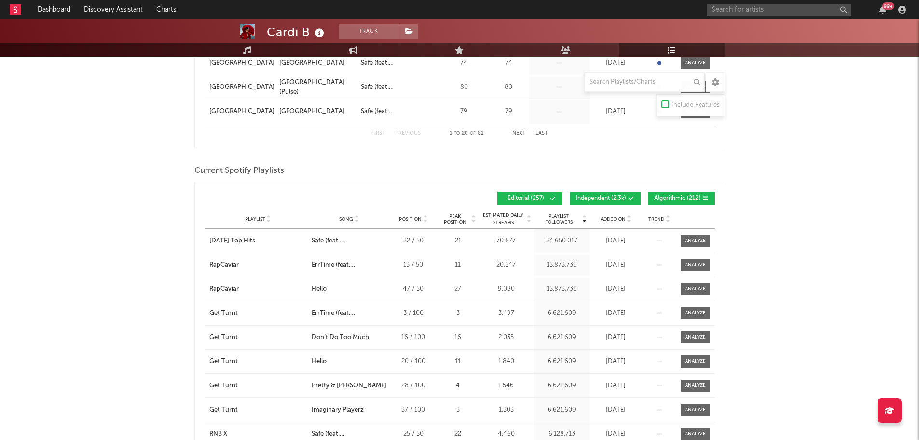
click at [610, 216] on span "Added On" at bounding box center [613, 219] width 25 height 6
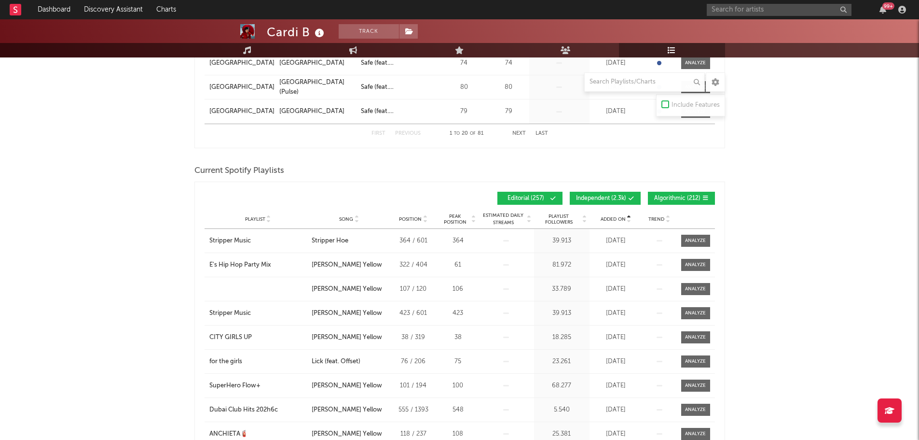
click at [610, 216] on span "Added On" at bounding box center [613, 219] width 25 height 6
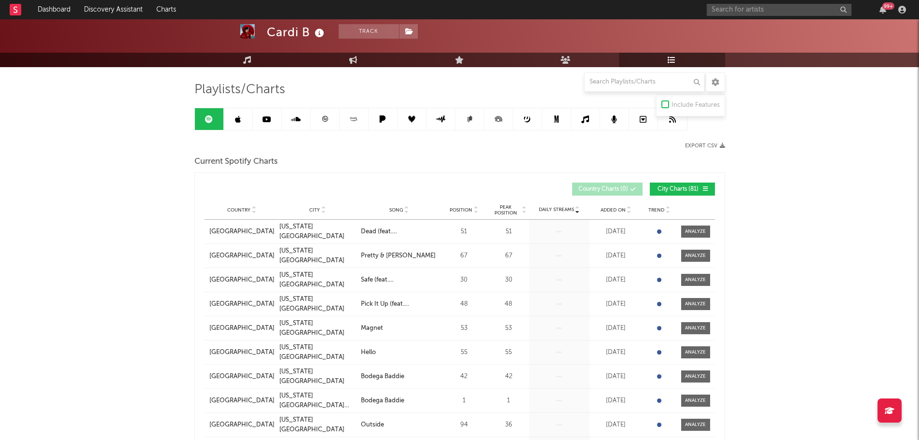
scroll to position [48, 0]
click at [250, 209] on div at bounding box center [253, 209] width 6 height 7
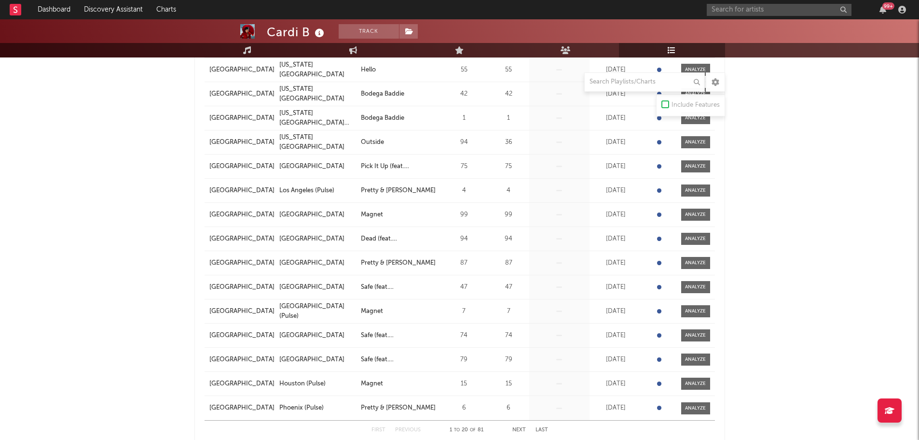
scroll to position [386, 0]
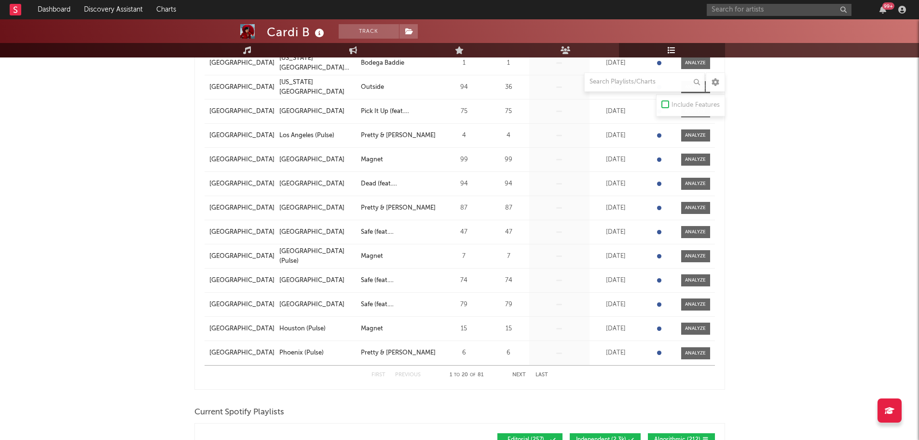
click at [519, 304] on button "Next" at bounding box center [519, 374] width 14 height 5
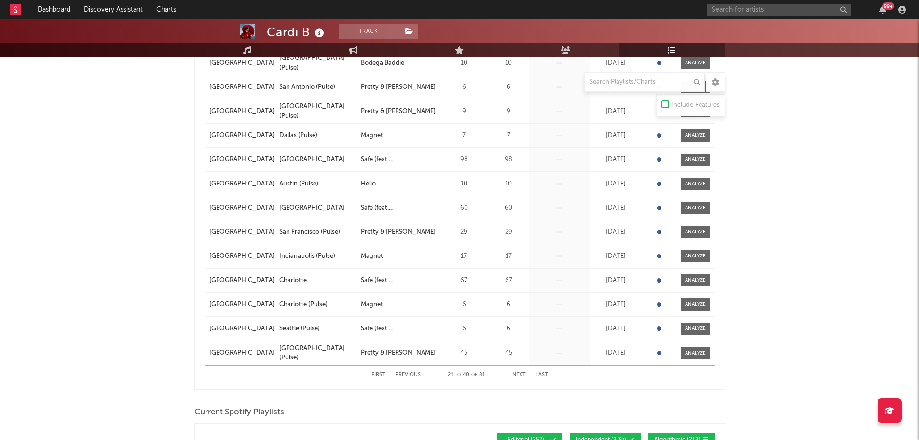
click at [519, 304] on button "Next" at bounding box center [519, 374] width 14 height 5
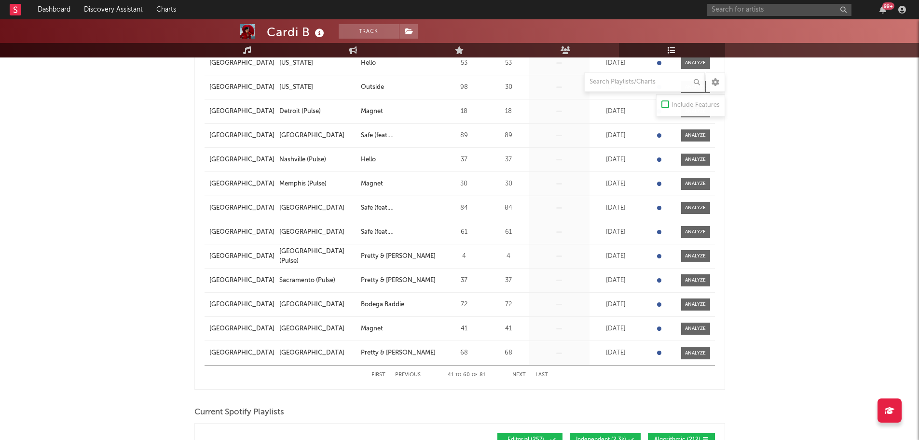
click at [519, 304] on button "Next" at bounding box center [519, 374] width 14 height 5
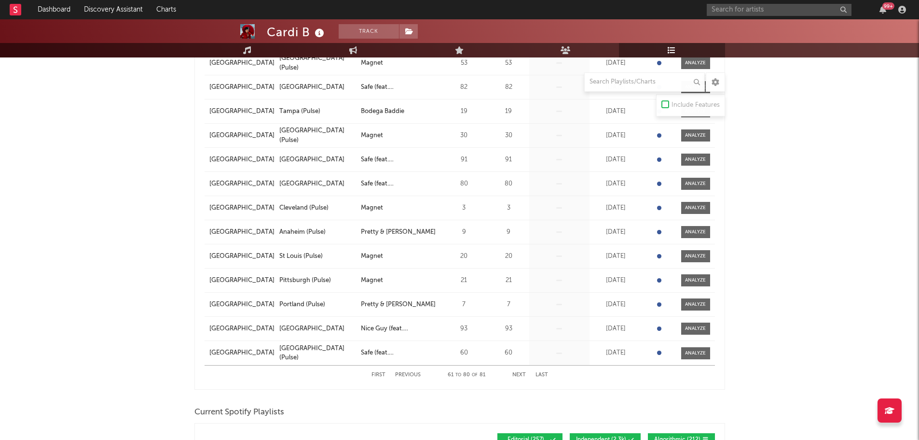
click at [519, 304] on button "Next" at bounding box center [519, 374] width 14 height 5
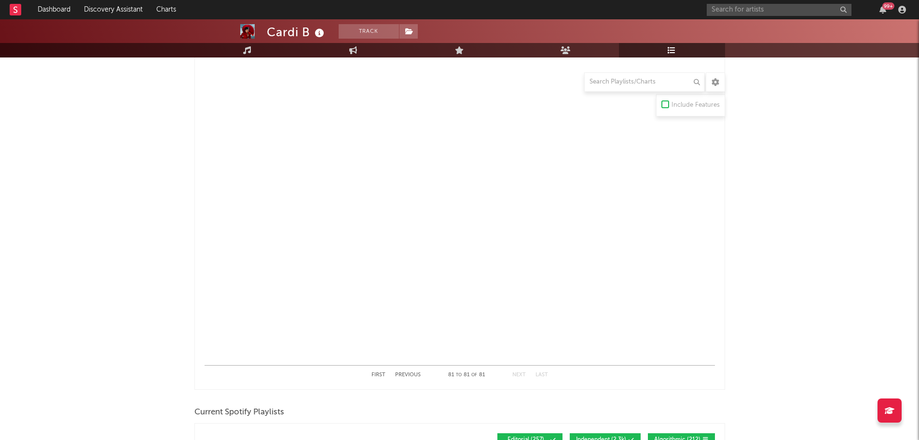
click at [519, 304] on button "Next" at bounding box center [519, 374] width 14 height 5
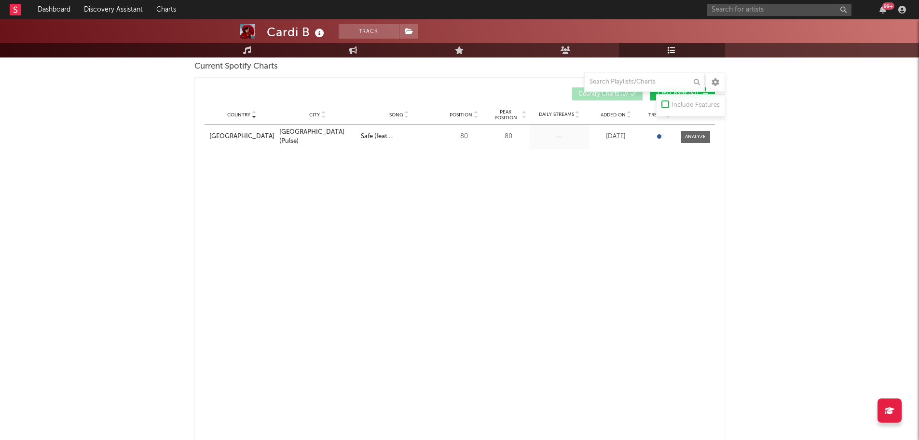
scroll to position [0, 0]
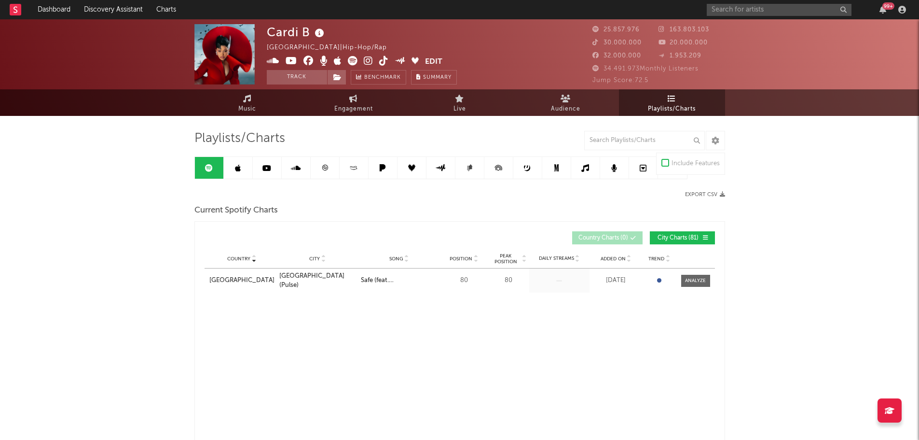
click at [617, 236] on span at bounding box center [687, 238] width 1 height 6
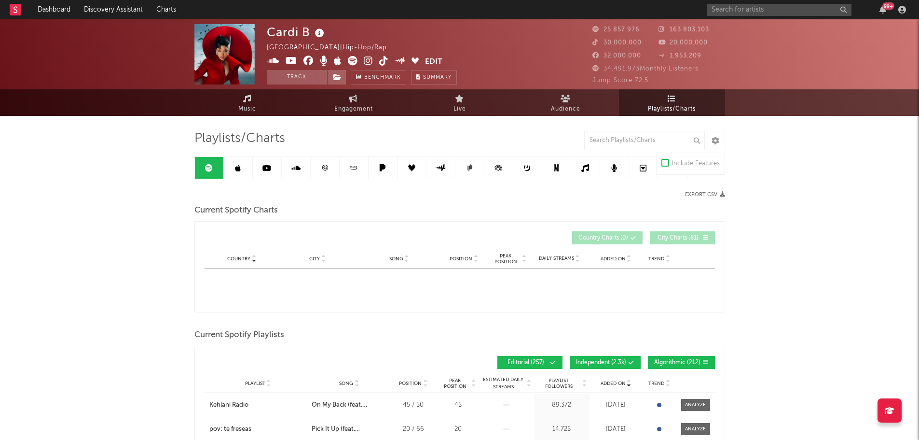
click at [617, 238] on span "City Charts ( 81 )" at bounding box center [678, 238] width 44 height 6
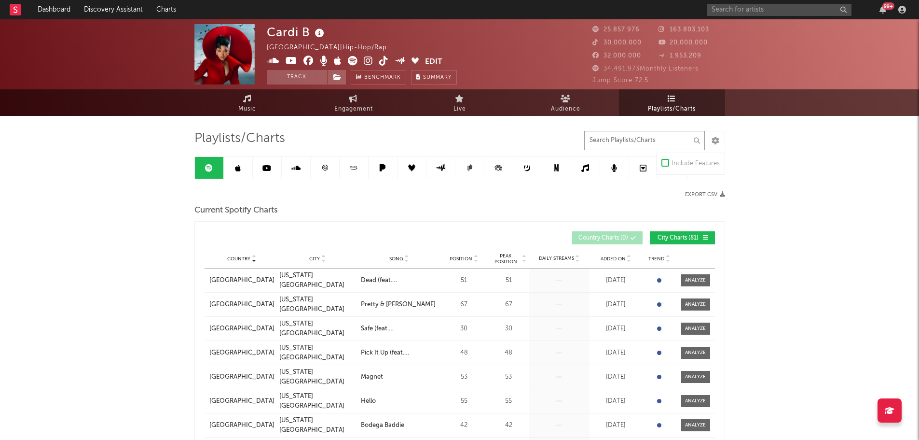
click at [617, 143] on input "text" at bounding box center [644, 140] width 121 height 19
type input "p"
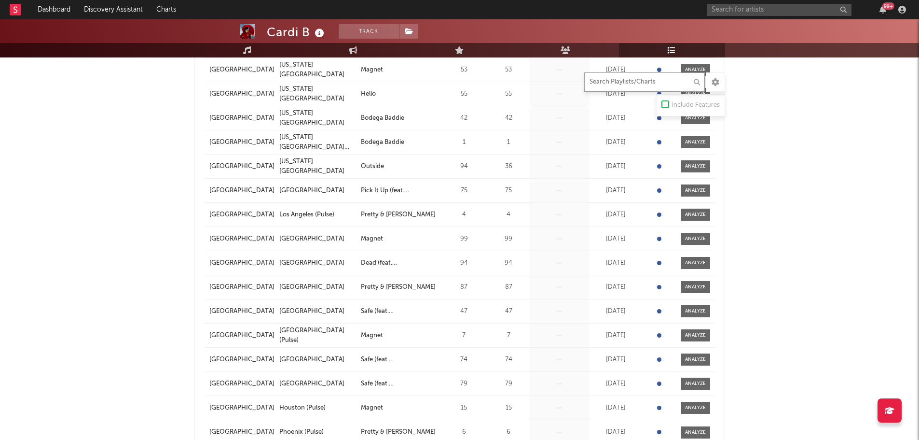
scroll to position [338, 0]
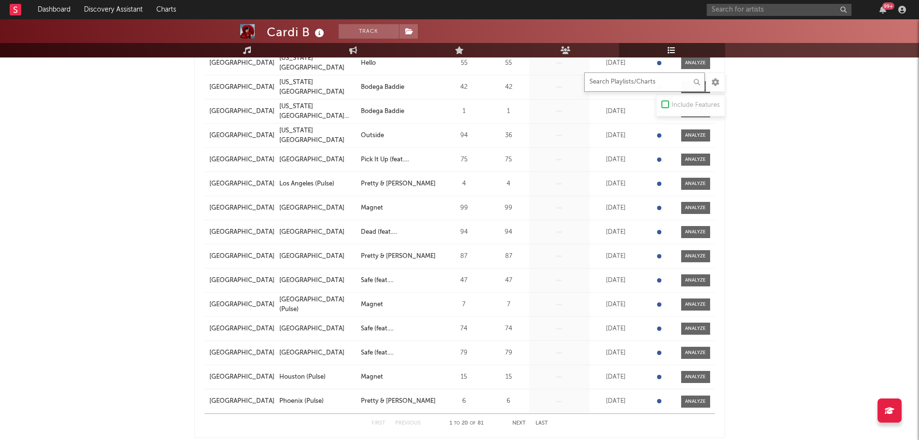
click at [617, 85] on input "text" at bounding box center [644, 81] width 121 height 19
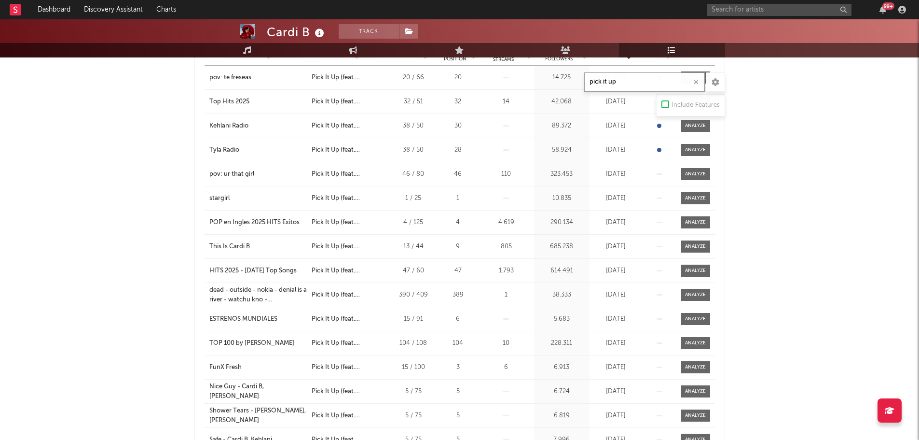
scroll to position [434, 0]
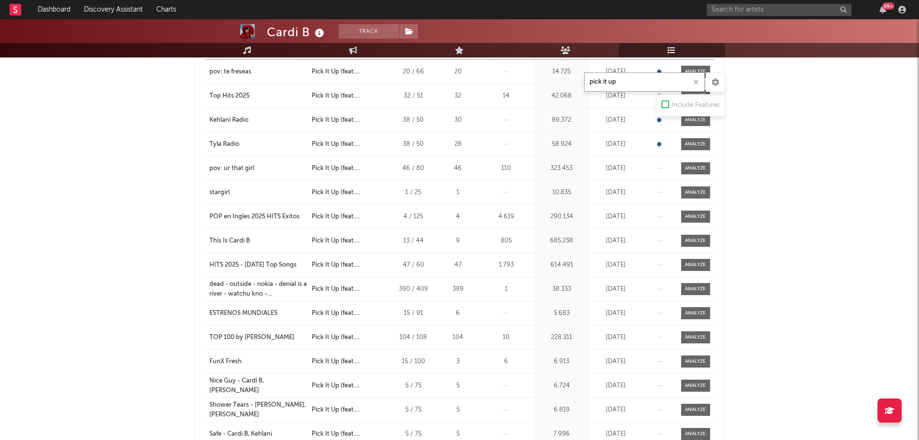
type input "pick it up"
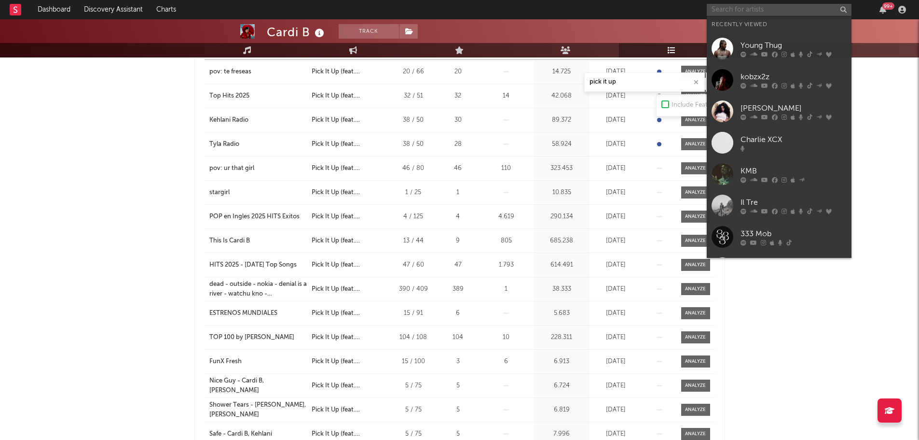
click at [617, 6] on input "text" at bounding box center [779, 10] width 145 height 12
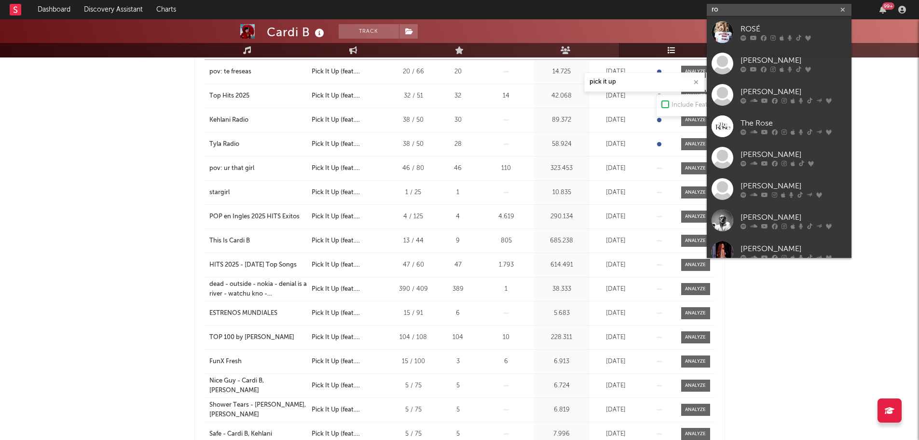
type input "r"
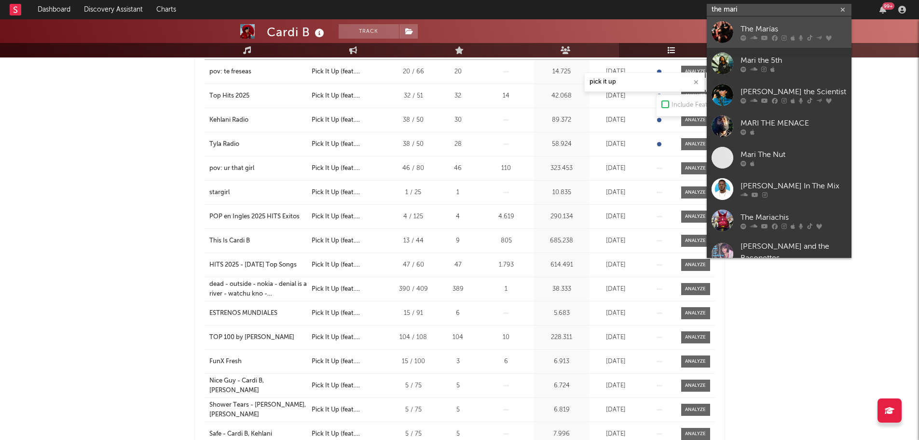
type input "the mari"
click at [617, 26] on div "The Marías" at bounding box center [794, 29] width 106 height 12
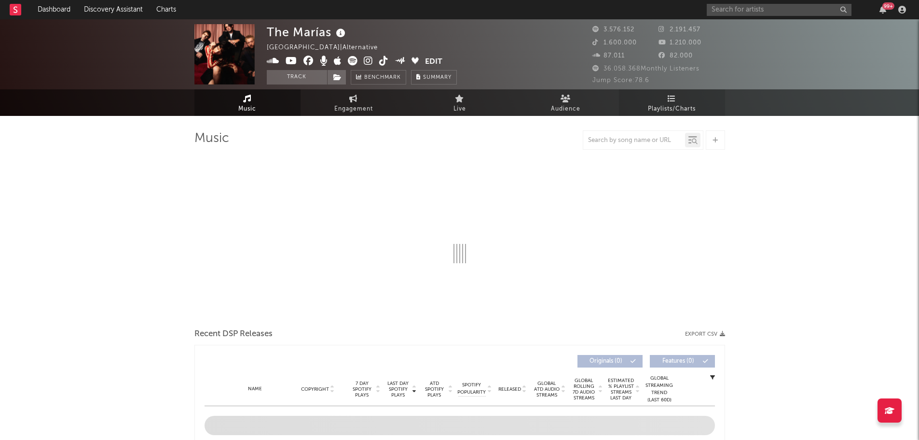
click at [617, 104] on span "Playlists/Charts" at bounding box center [672, 109] width 48 height 12
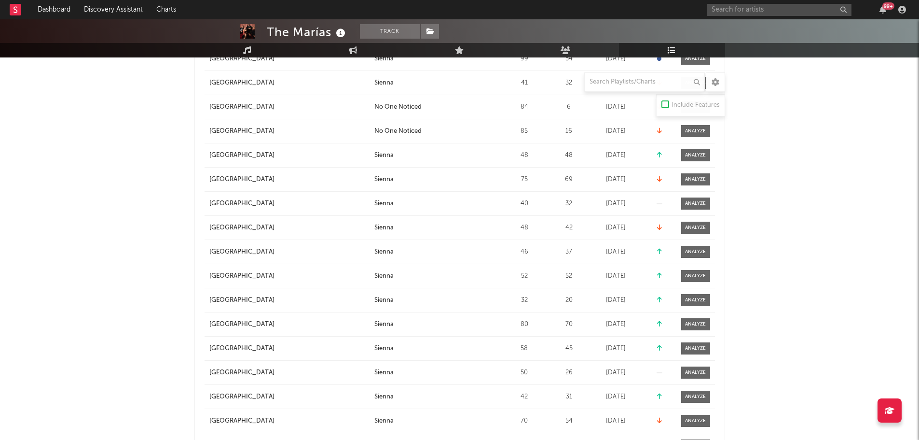
scroll to position [1110, 0]
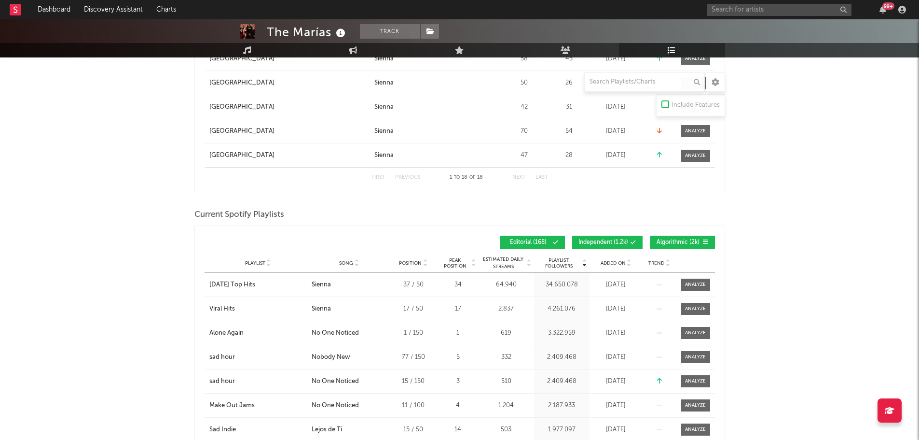
click at [617, 243] on span "Independent ( 1.2k )" at bounding box center [603, 242] width 50 height 6
click at [617, 240] on span "Algorithmic ( 2k )" at bounding box center [678, 242] width 44 height 6
click at [617, 262] on span "Added On" at bounding box center [613, 263] width 25 height 6
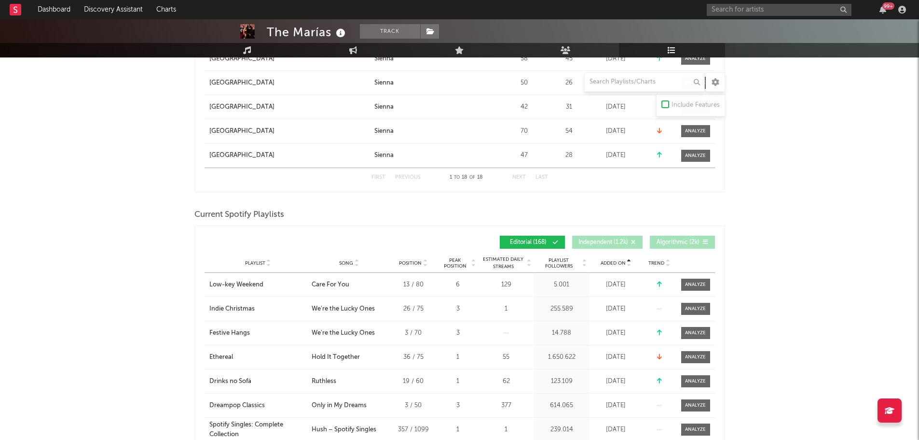
click at [617, 262] on span "Added On" at bounding box center [613, 263] width 25 height 6
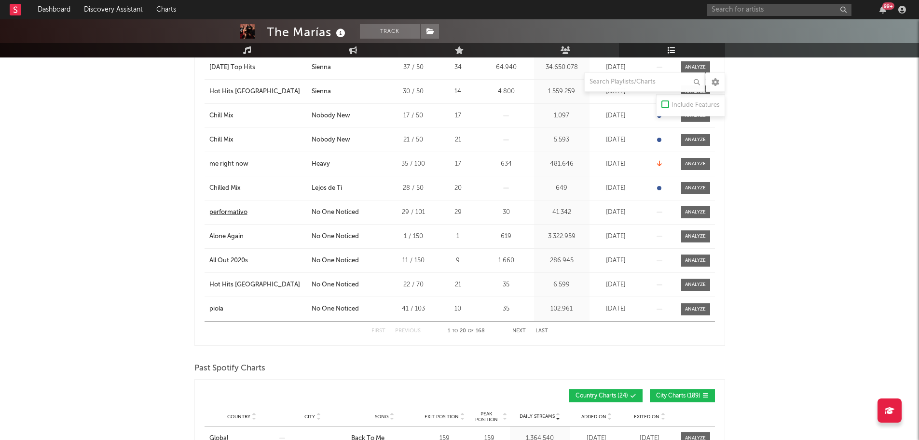
scroll to position [1496, 0]
